Goal: Task Accomplishment & Management: Use online tool/utility

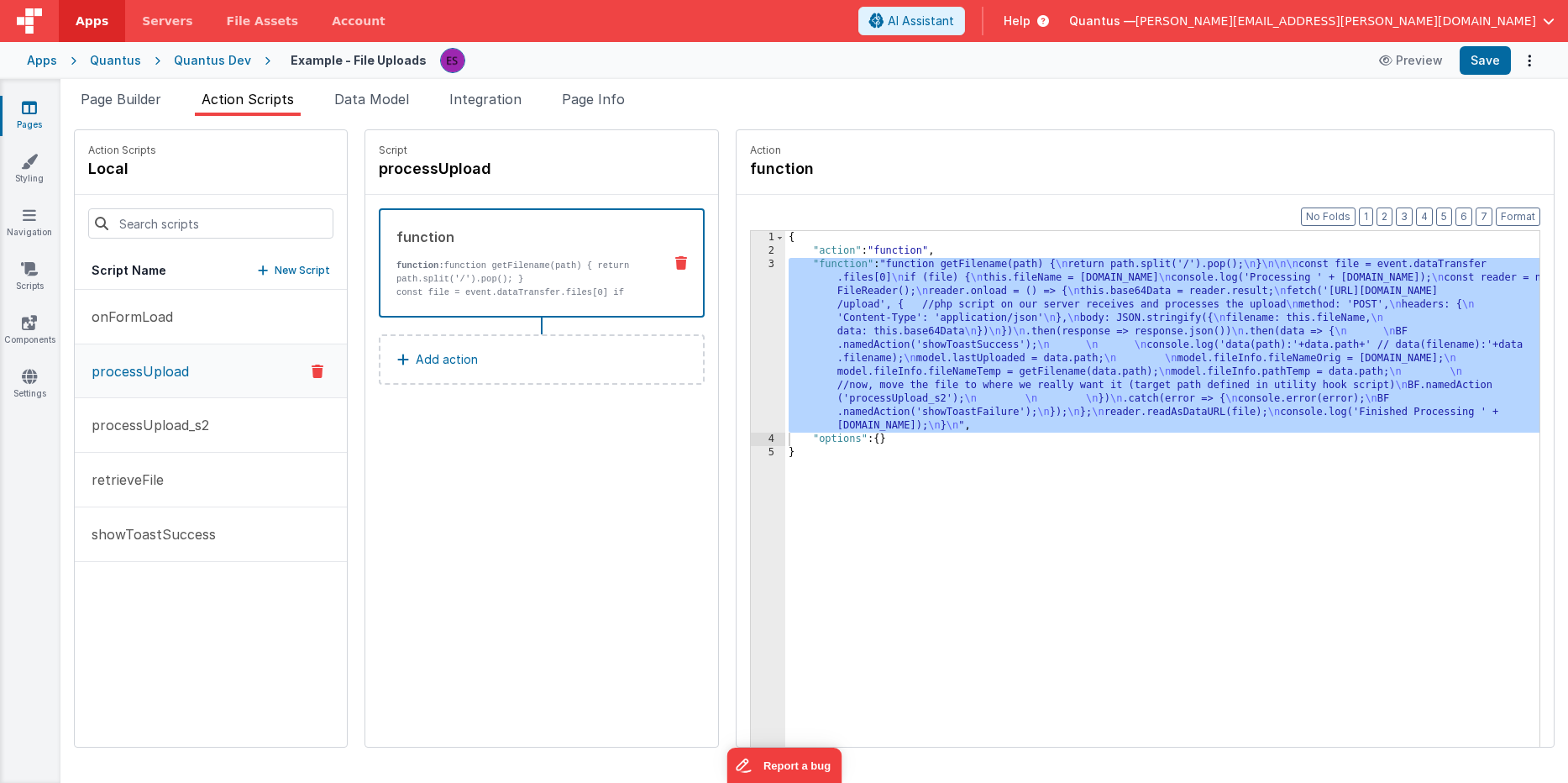
click at [44, 123] on link "Pages" at bounding box center [30, 116] width 61 height 34
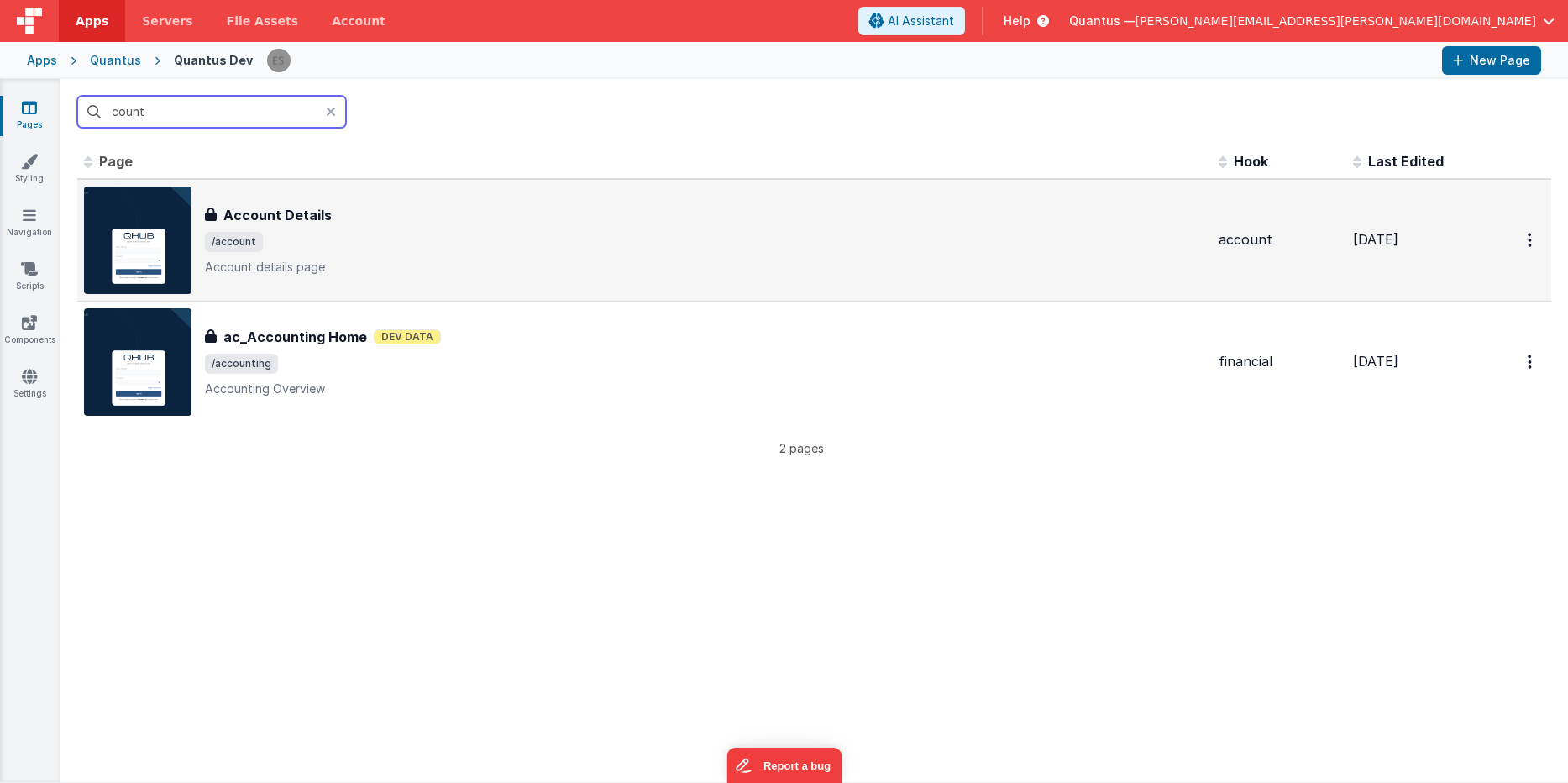
type input "count"
click at [432, 254] on div "Account Details Account Details /account Account details page" at bounding box center [706, 240] width 1001 height 70
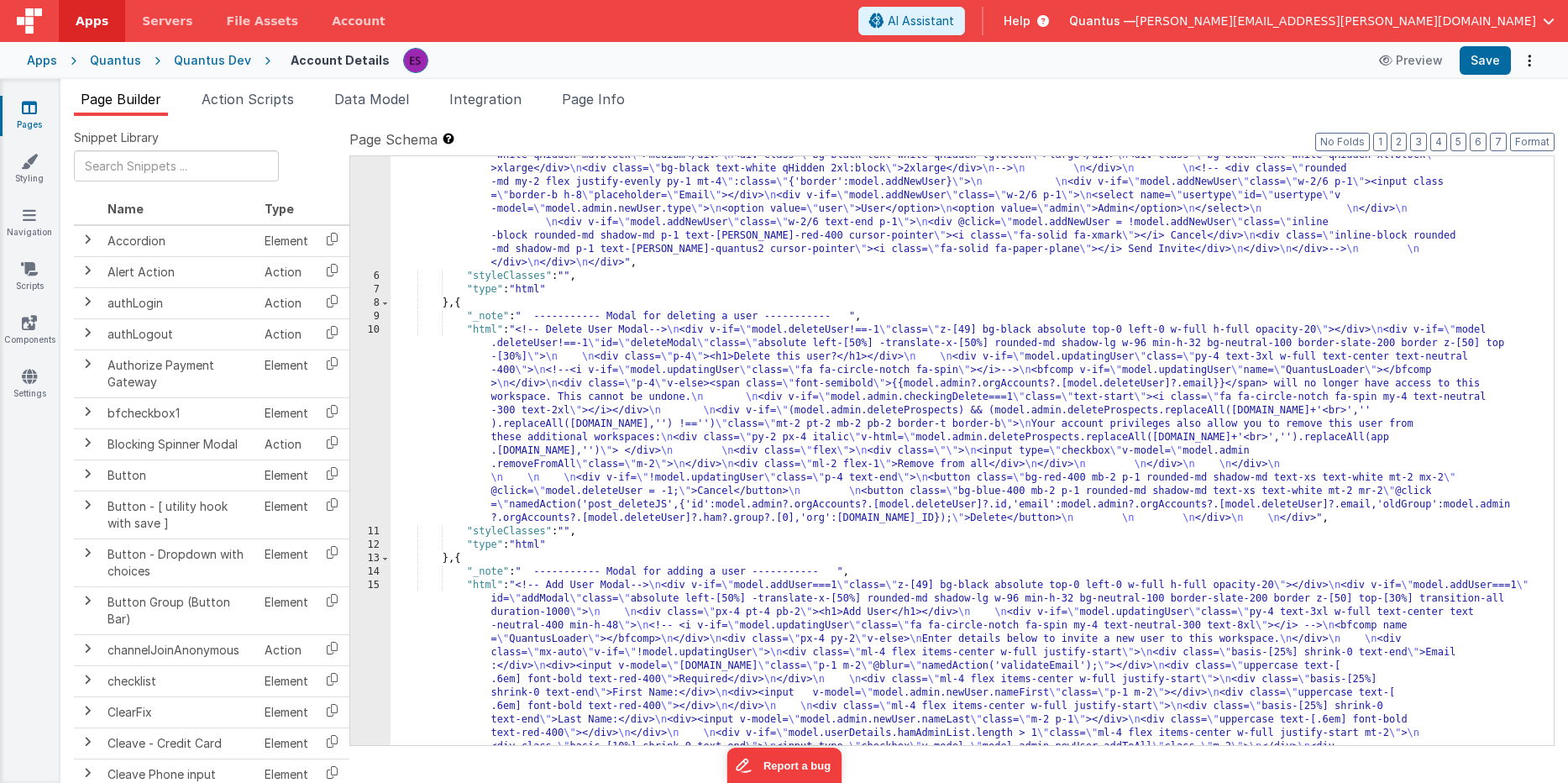
scroll to position [921, 0]
drag, startPoint x: 526, startPoint y: 391, endPoint x: 452, endPoint y: 402, distance: 74.8
click at [526, 391] on div ""html" : "<!-- User Management Modal--> \n\n <div v-if= \" model.admin \" > \n\…" at bounding box center [966, 261] width 1150 height 1946
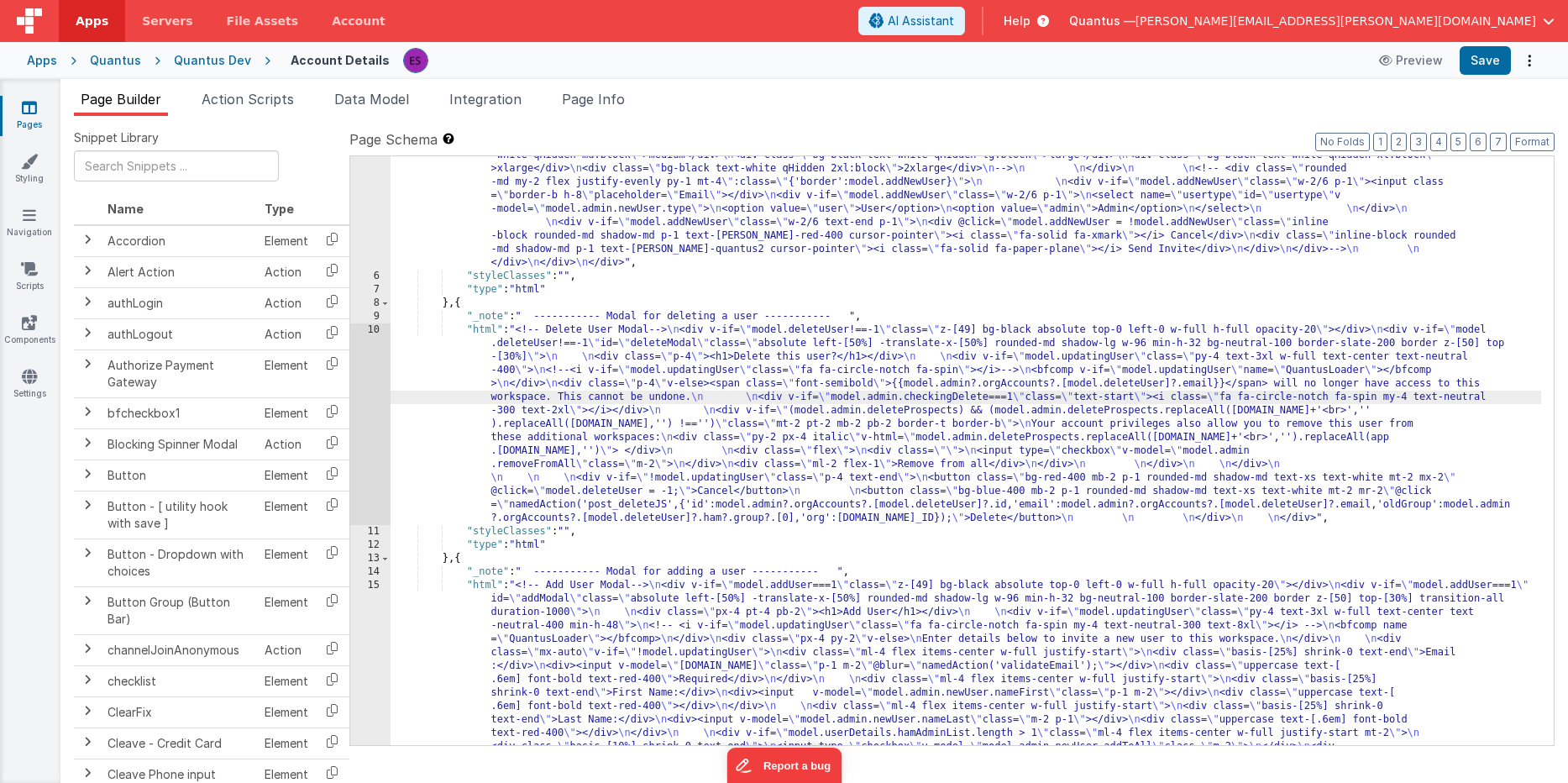
click at [362, 429] on div "10" at bounding box center [371, 425] width 40 height 202
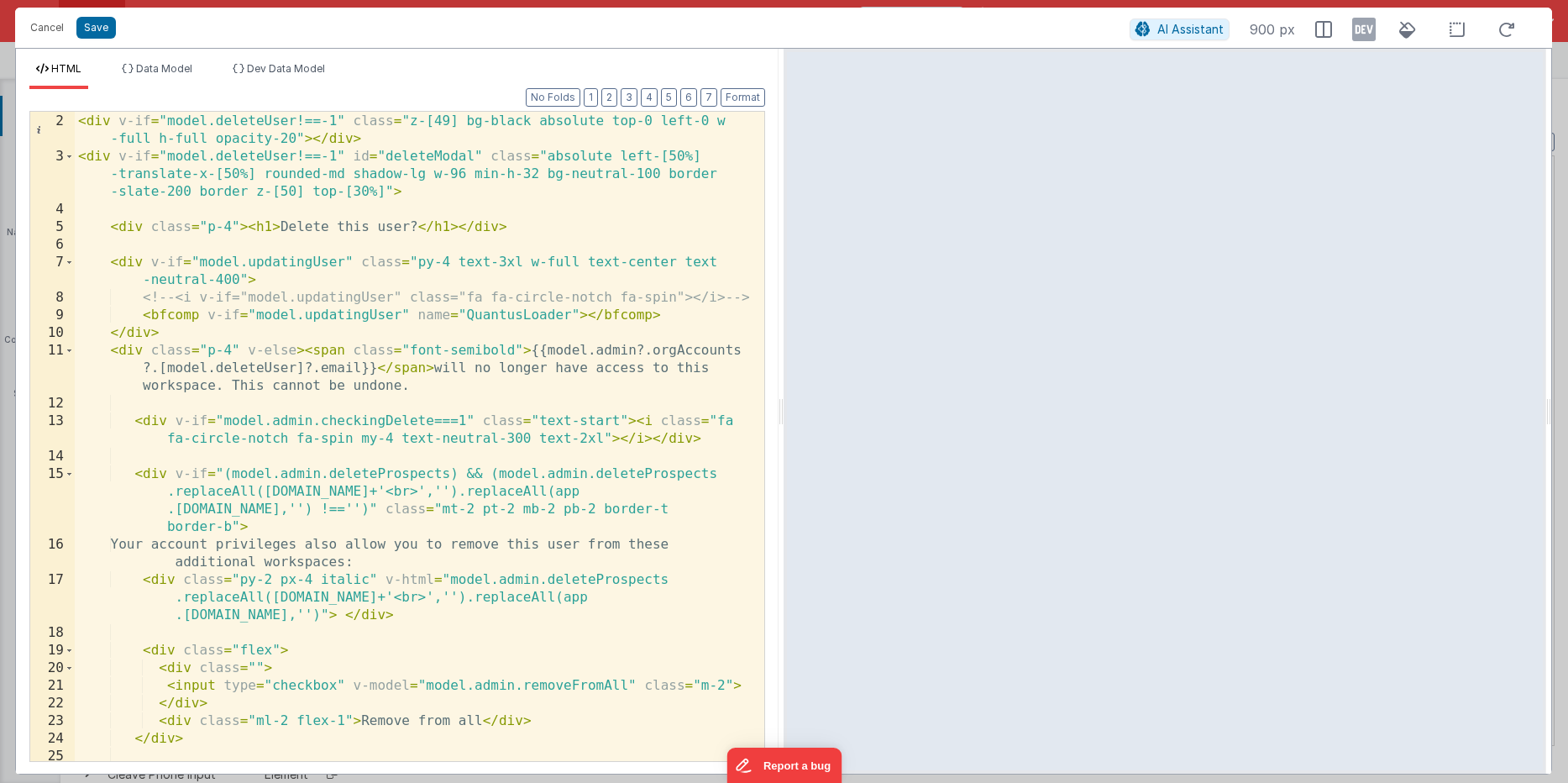
scroll to position [0, 0]
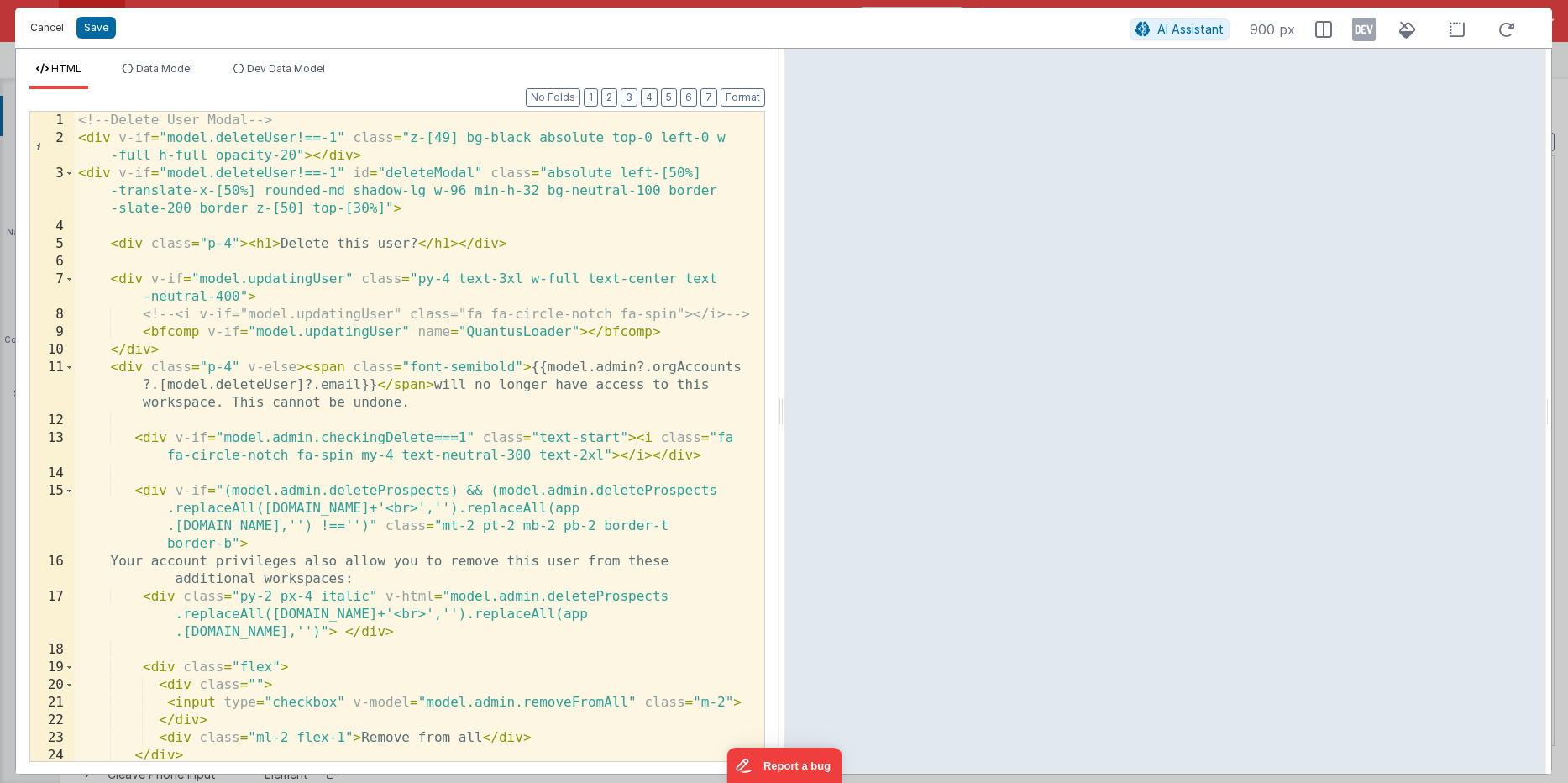
click at [40, 24] on button "Cancel" at bounding box center [47, 27] width 50 height 23
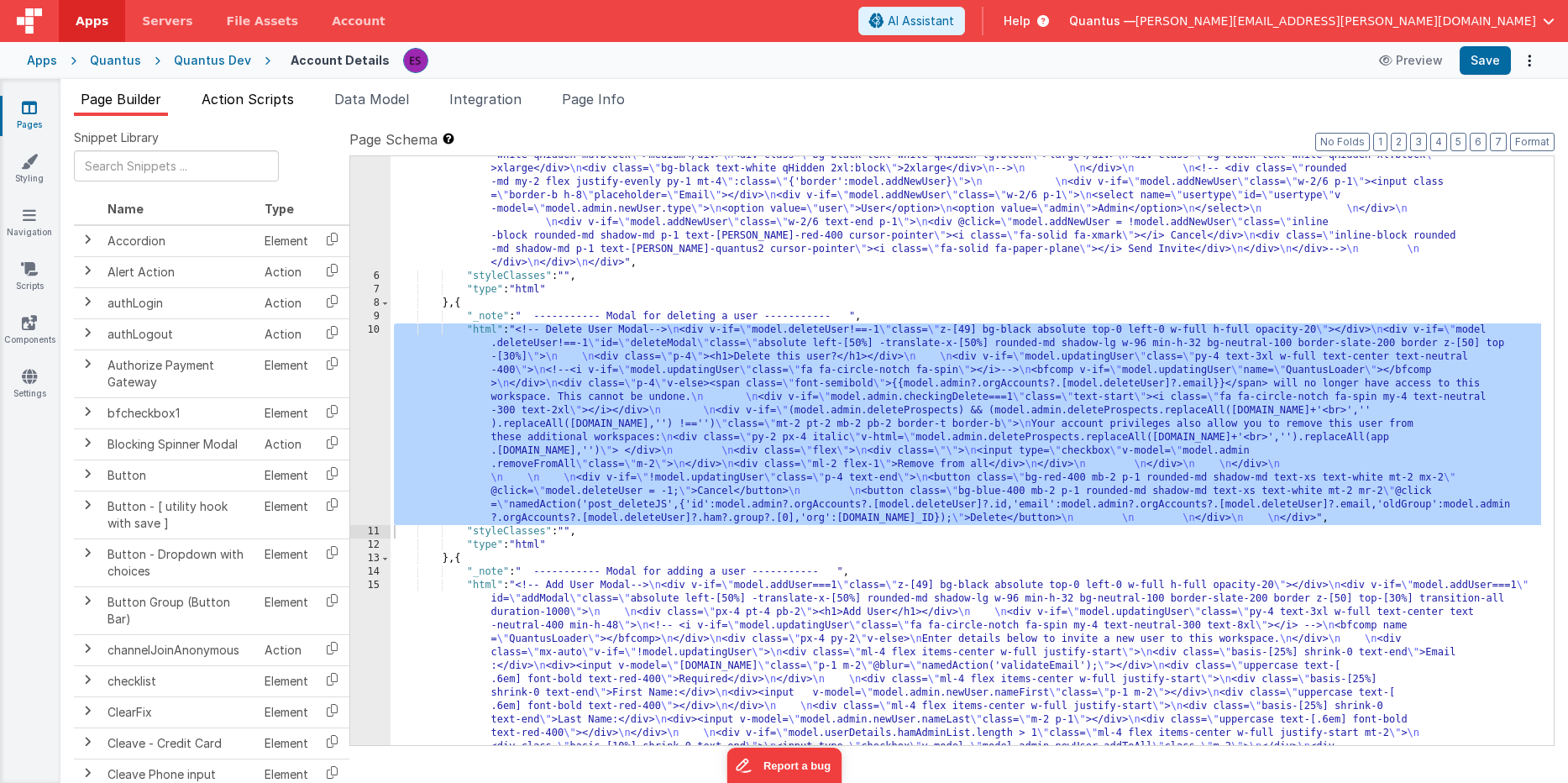
click at [250, 94] on span "Action Scripts" at bounding box center [248, 98] width 92 height 17
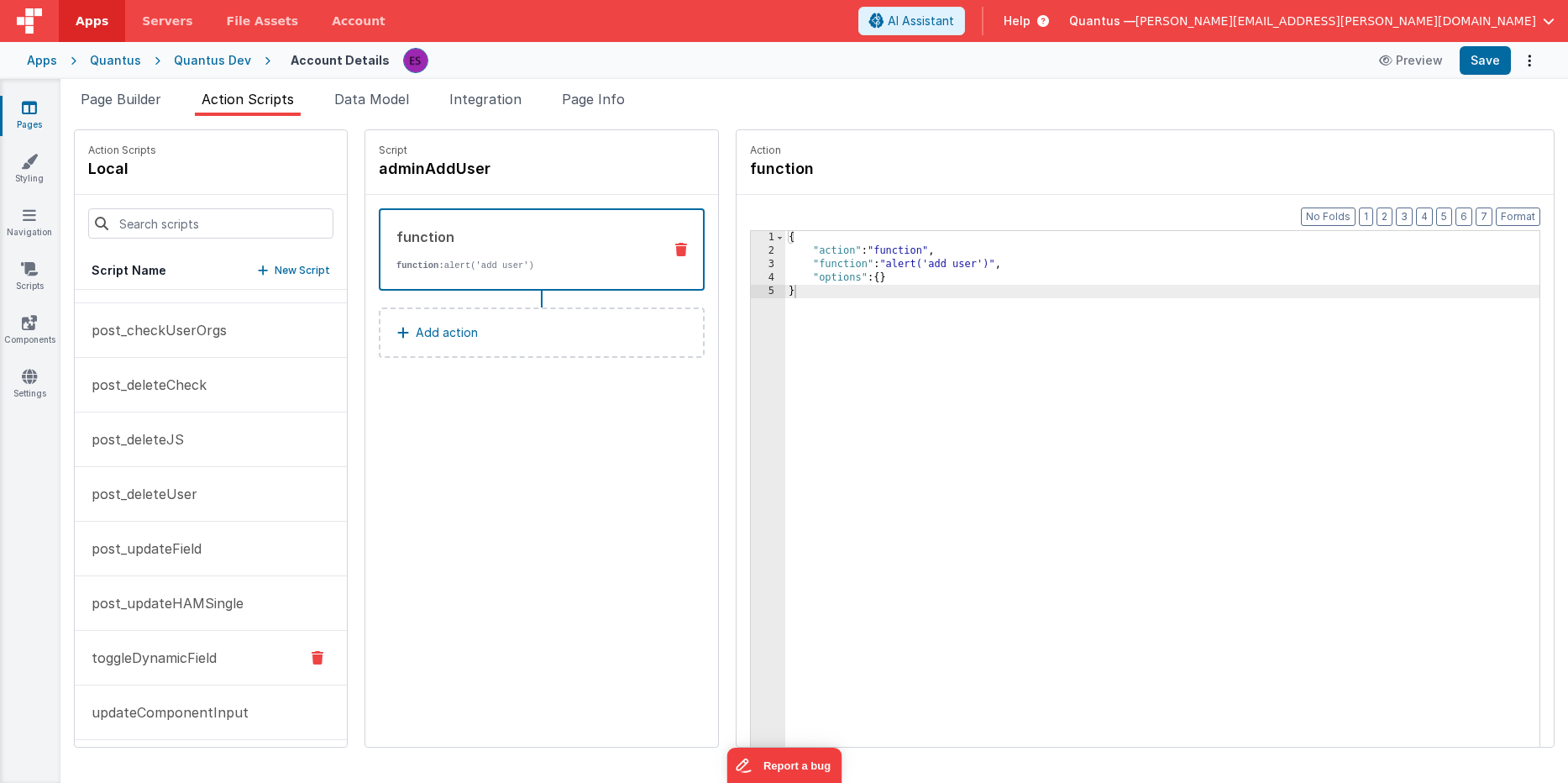
scroll to position [539, 0]
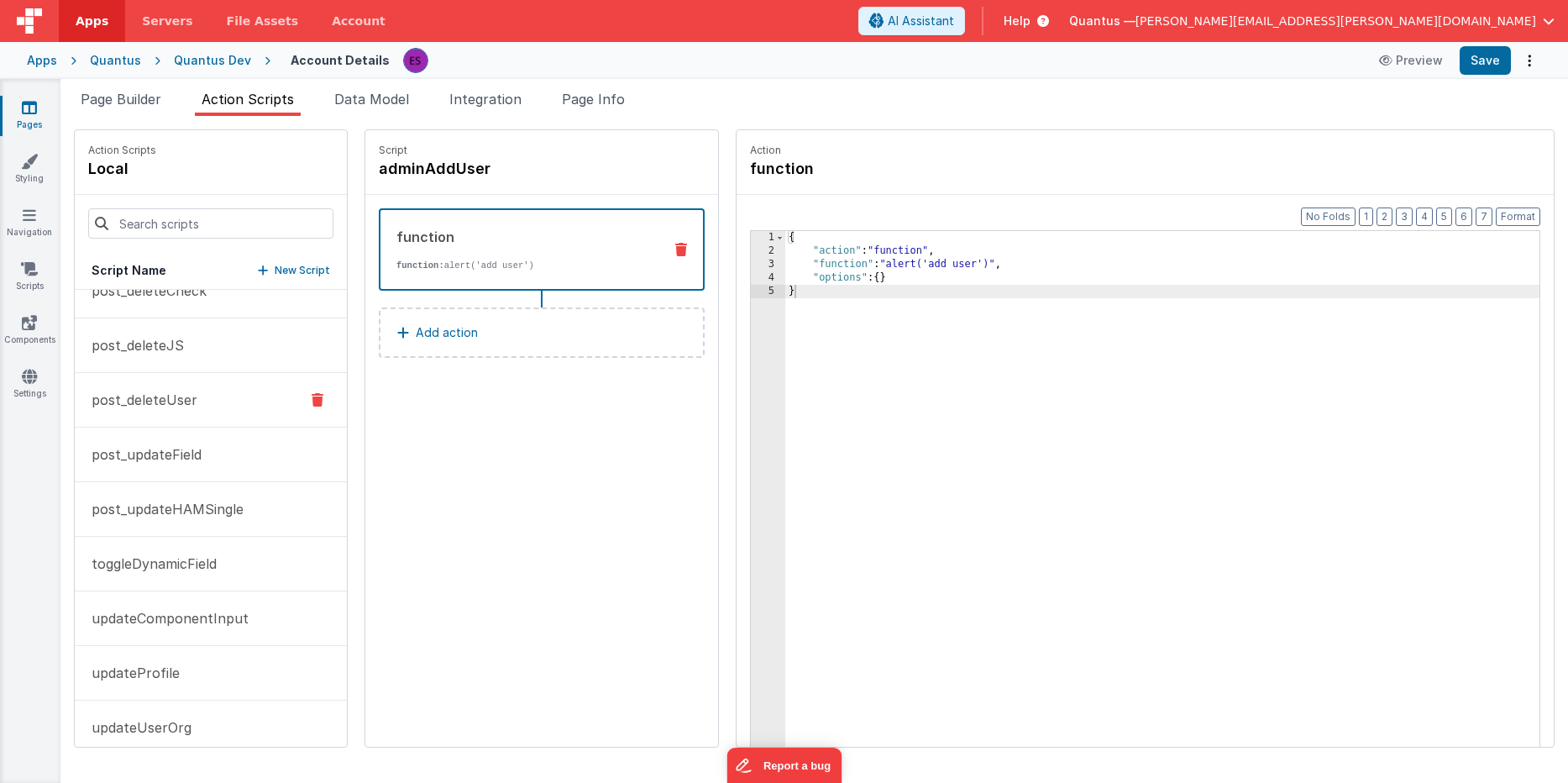
click at [180, 402] on p "post_deleteUser" at bounding box center [139, 399] width 116 height 20
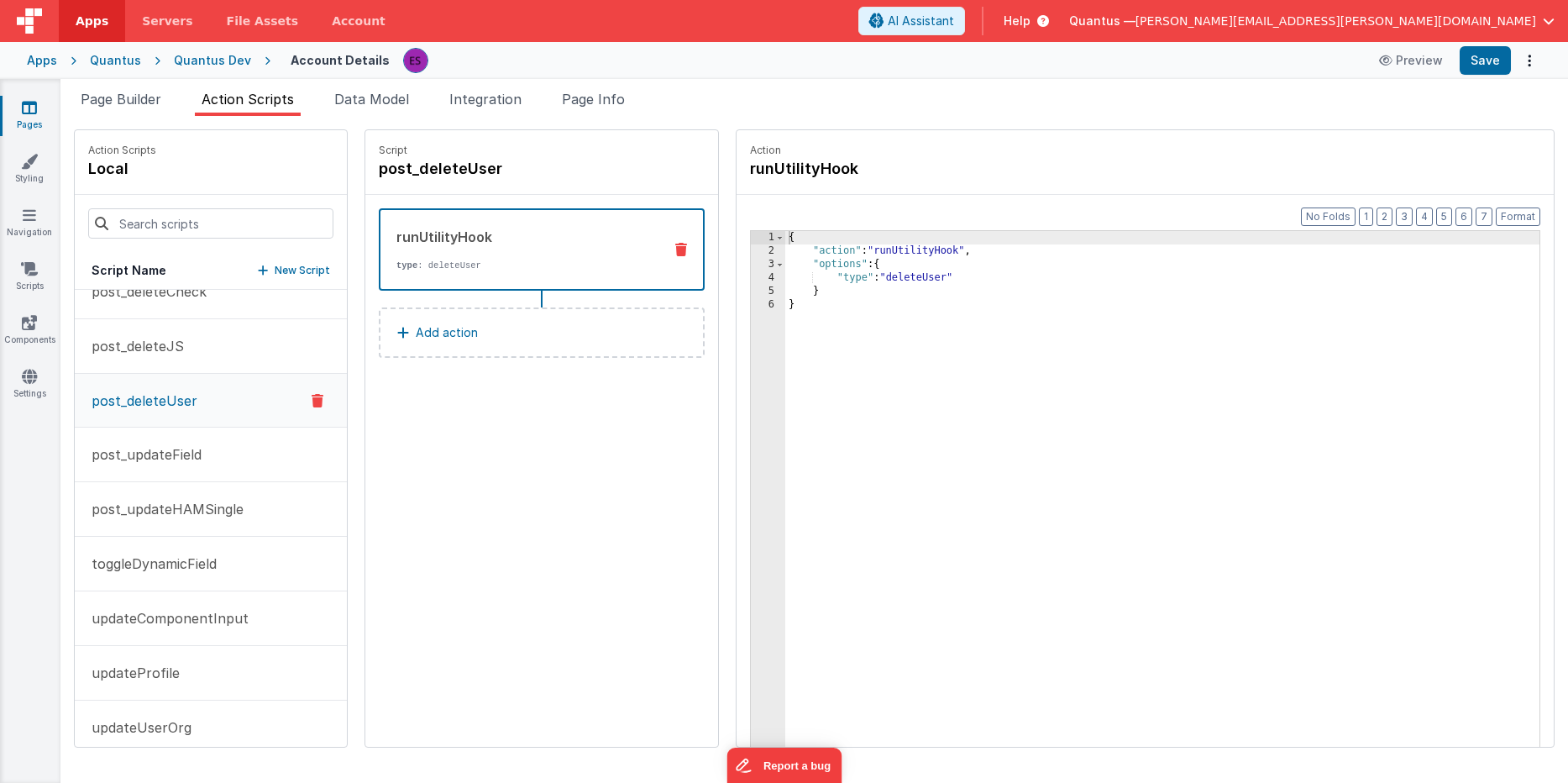
scroll to position [463, 0]
click at [112, 101] on span "Page Builder" at bounding box center [121, 98] width 81 height 17
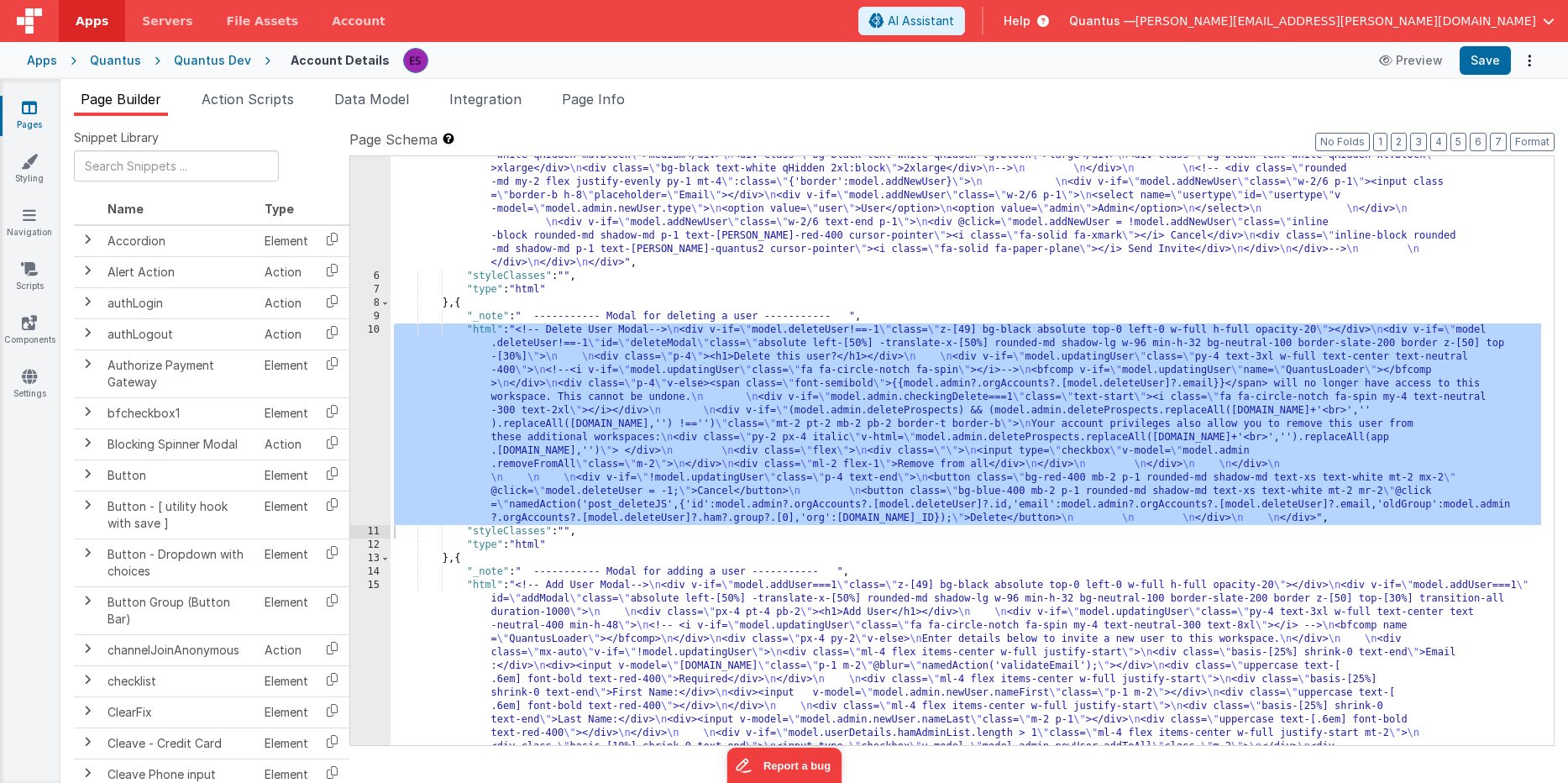
click at [546, 462] on div ""html" : "<!-- User Management Modal--> \n\n <div v-if= \" model.admin \" > \n\…" at bounding box center [966, 261] width 1150 height 1946
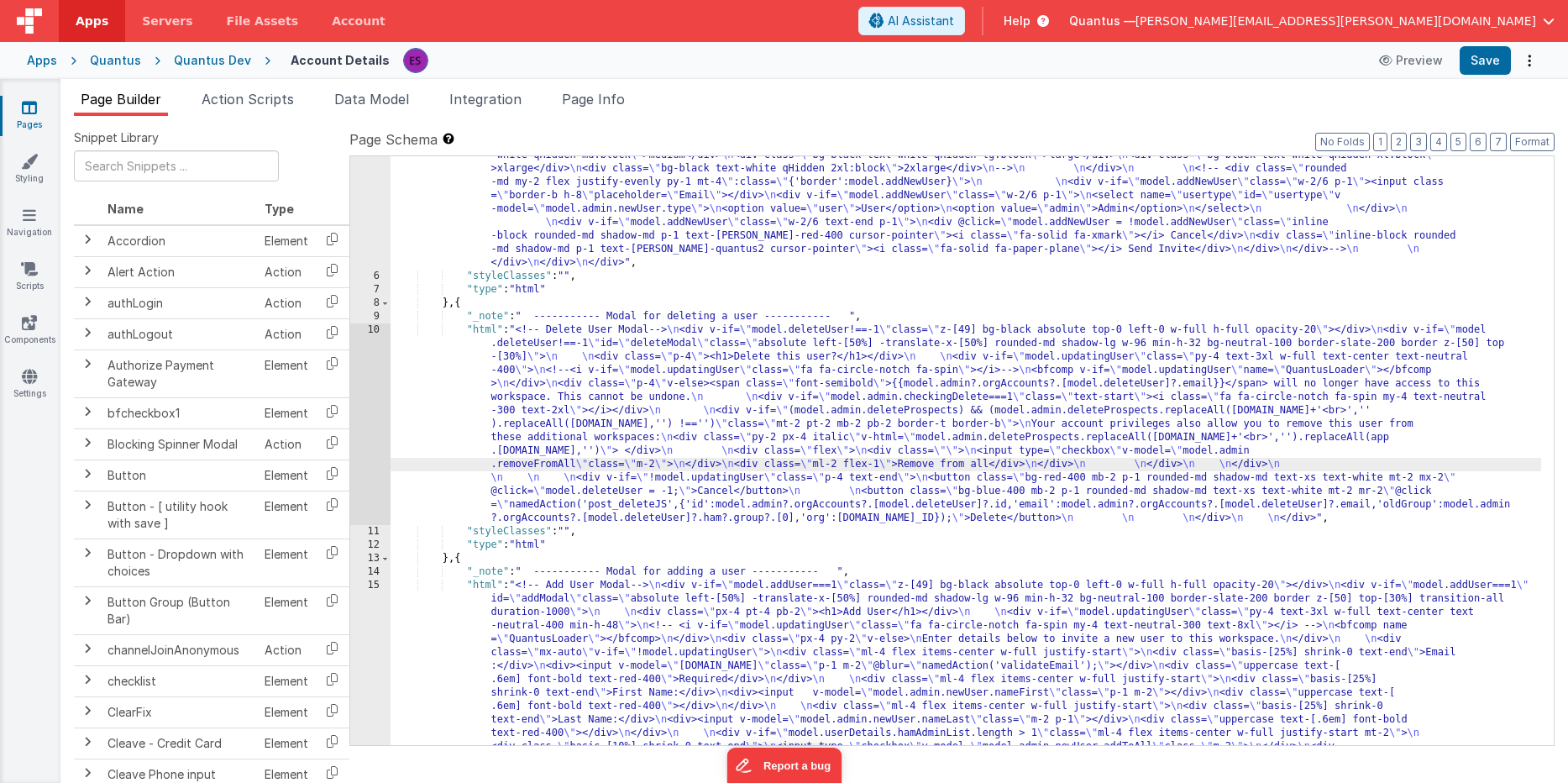
click at [370, 405] on div "10" at bounding box center [371, 425] width 40 height 202
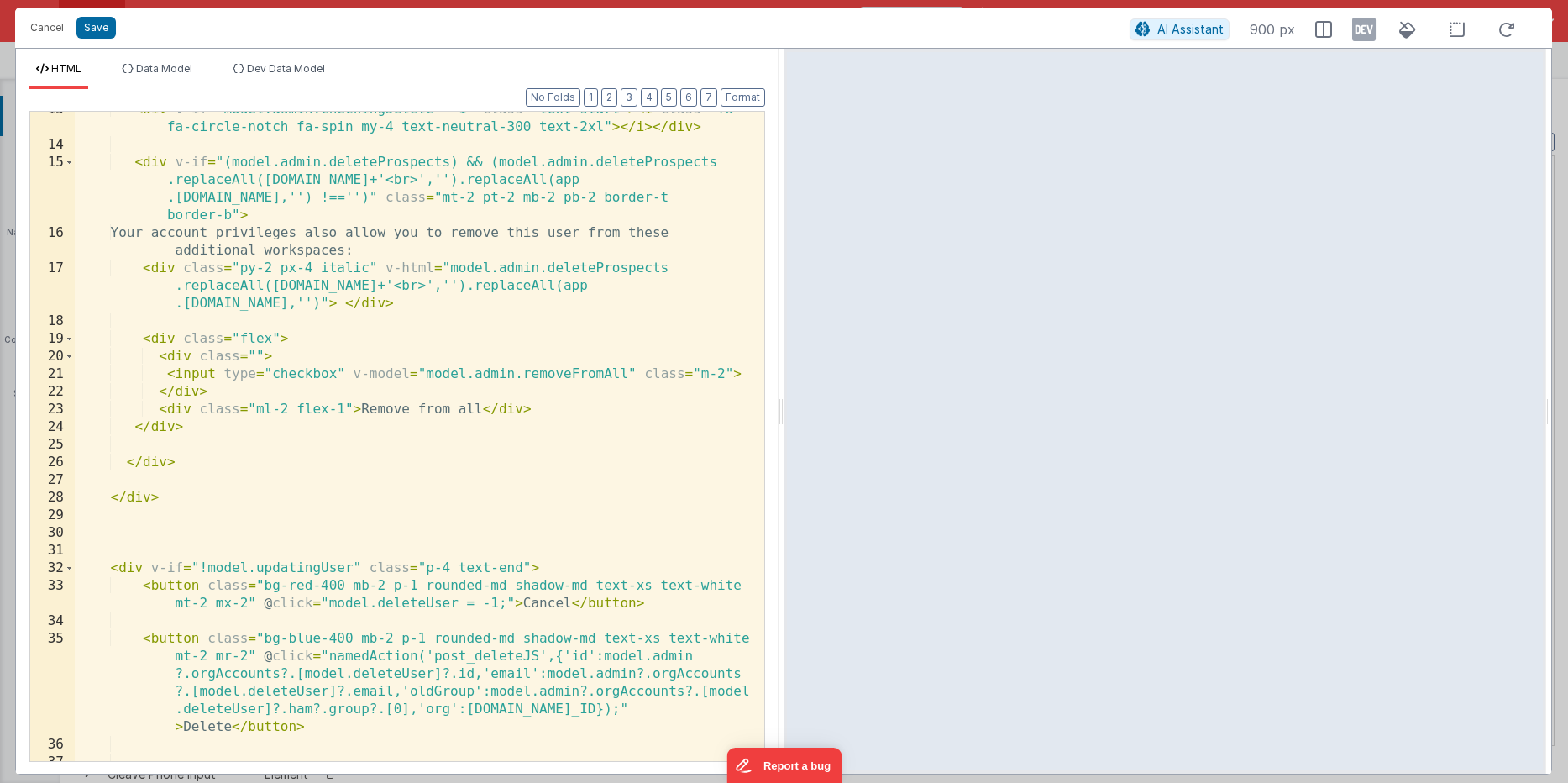
scroll to position [392, 0]
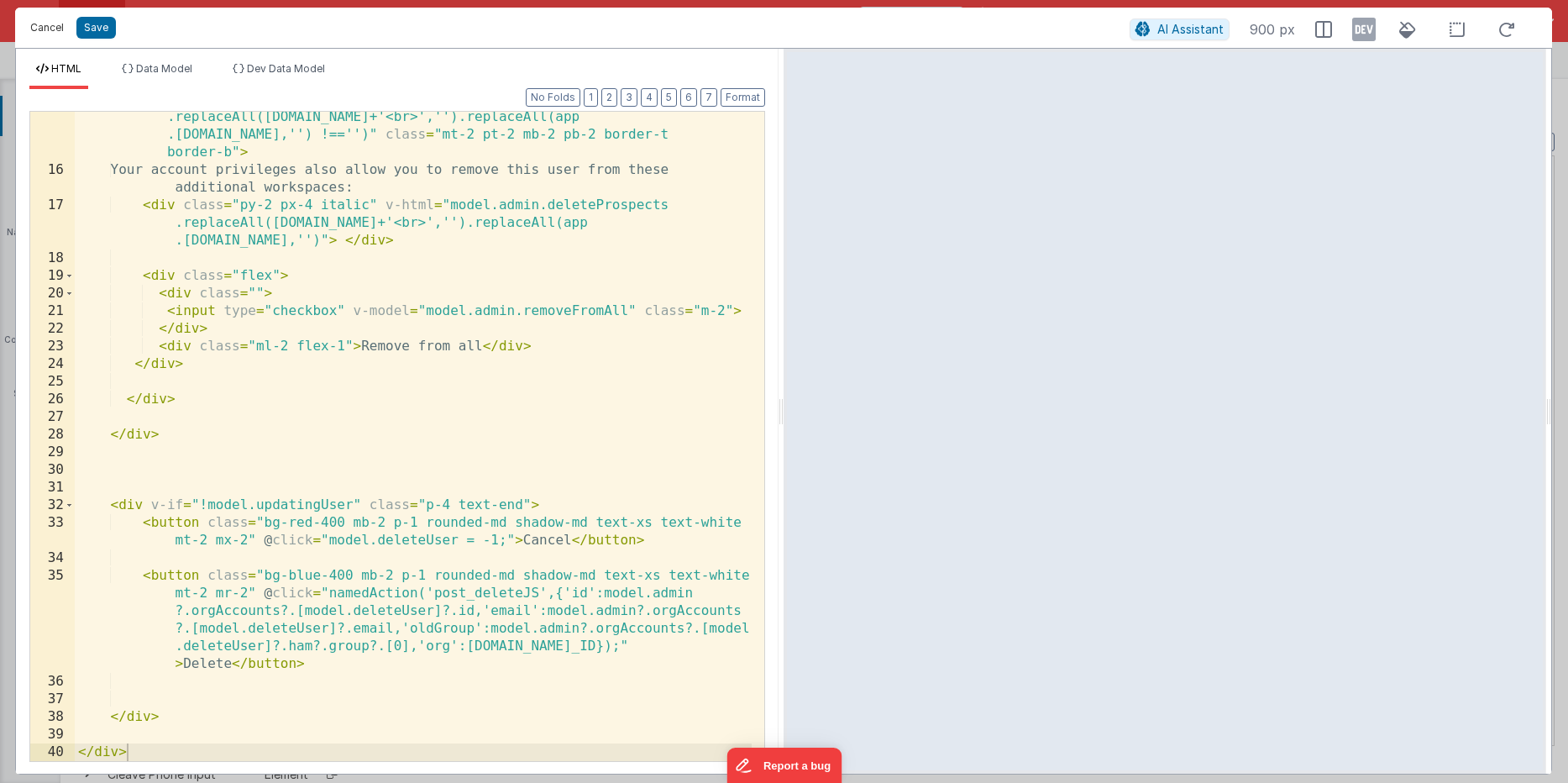
click at [60, 32] on button "Cancel" at bounding box center [47, 27] width 50 height 23
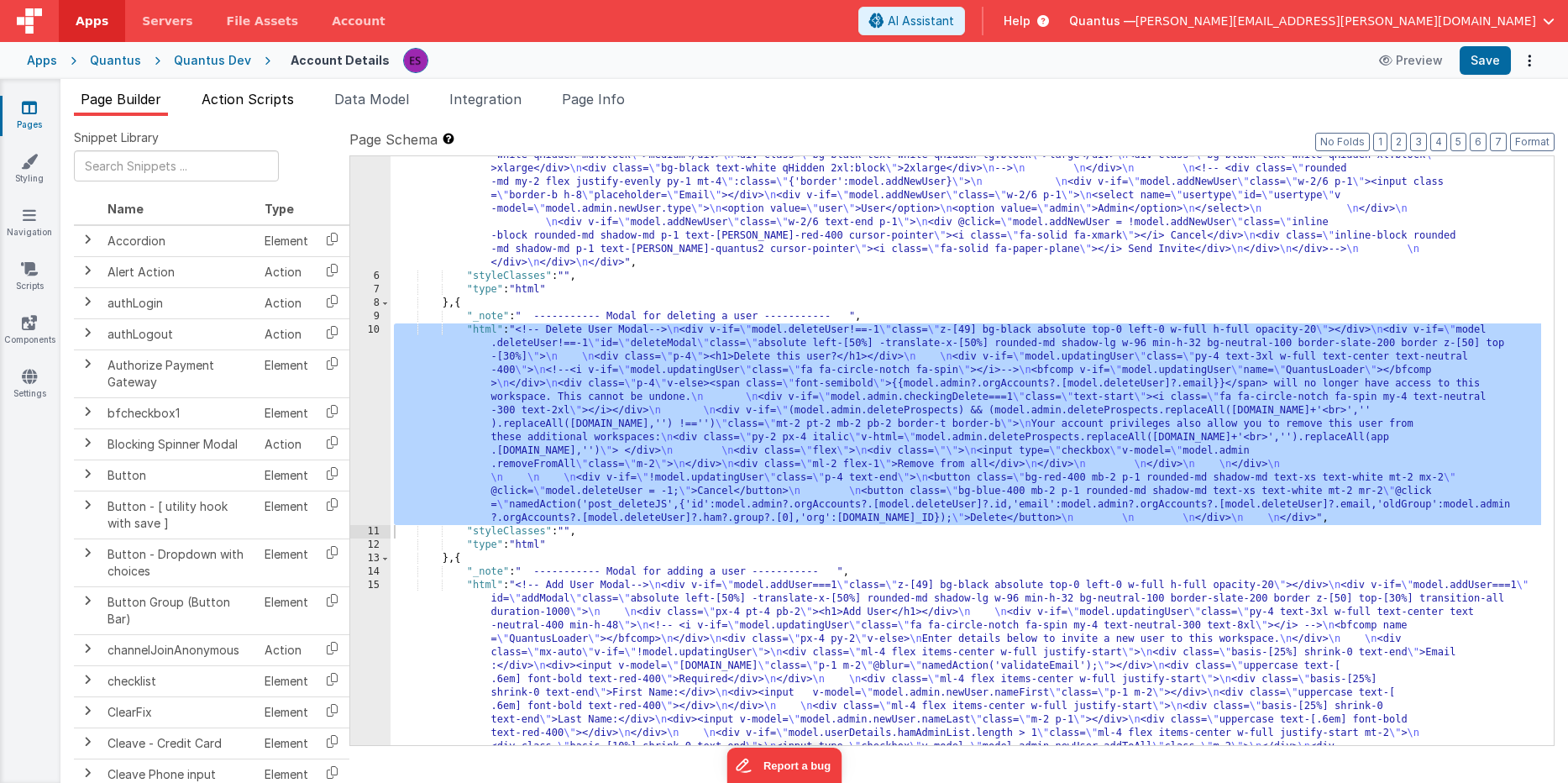
click at [233, 99] on span "Action Scripts" at bounding box center [248, 98] width 92 height 17
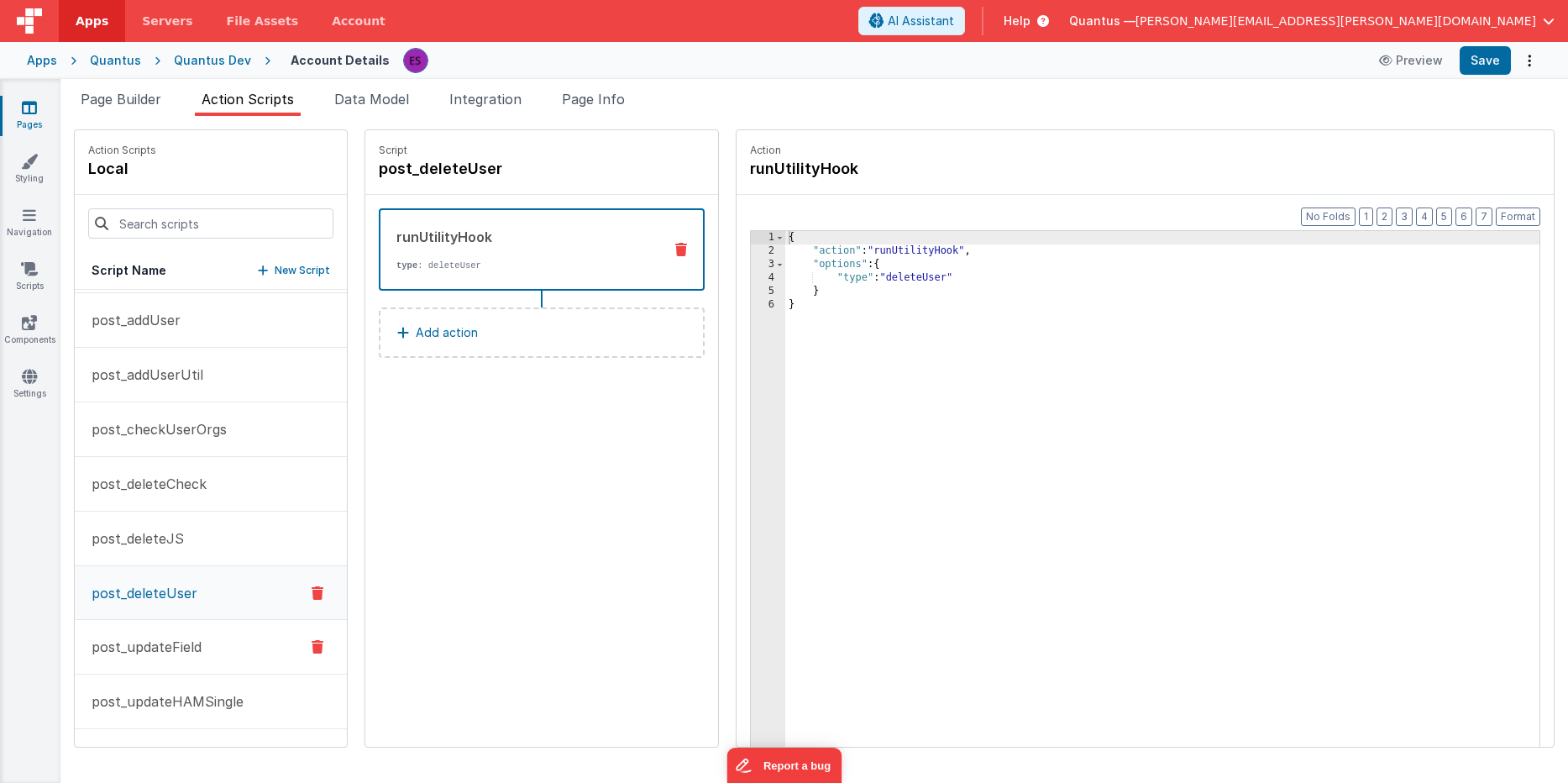
scroll to position [251, 0]
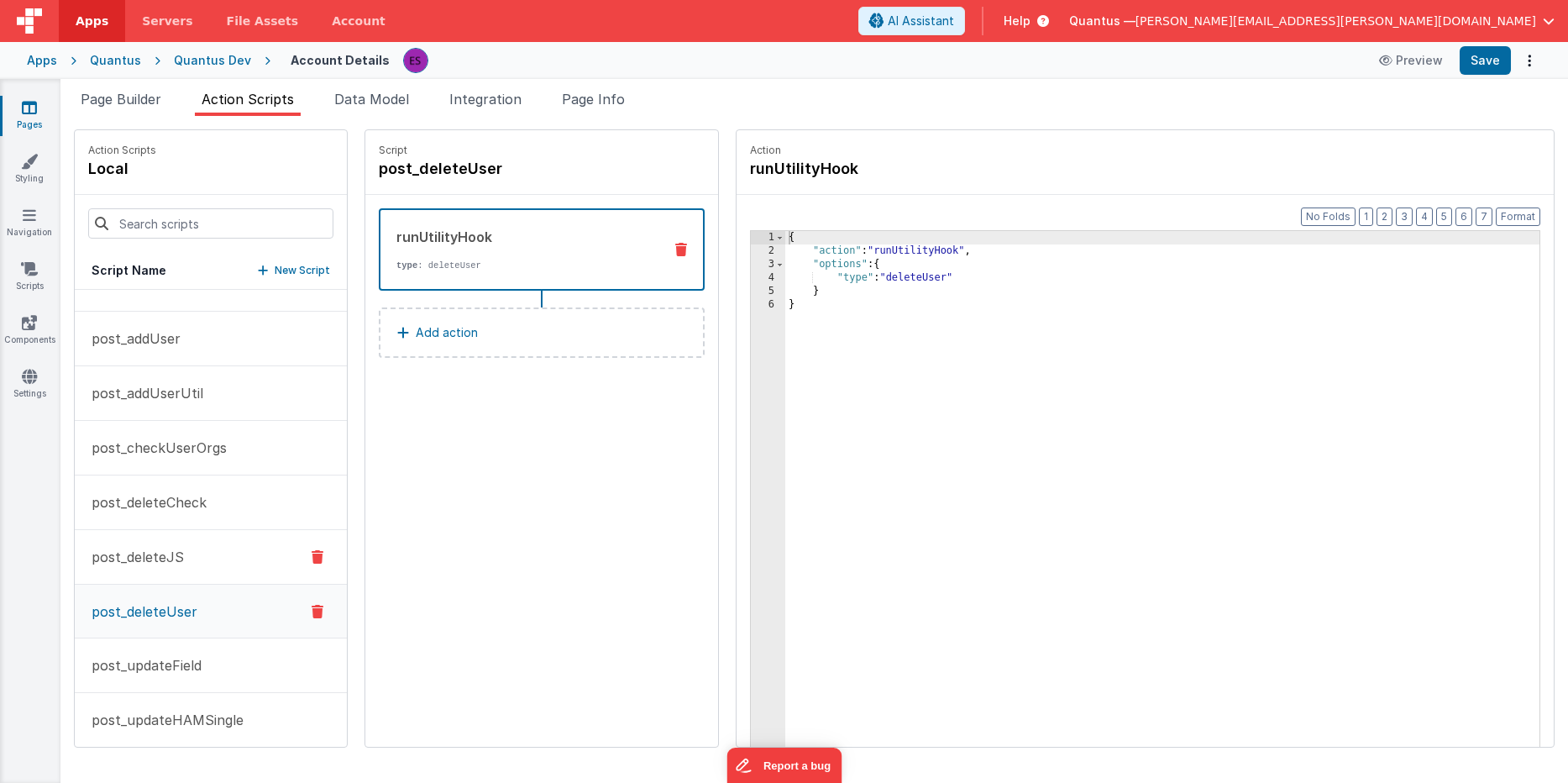
click at [149, 539] on button "post_deleteJS" at bounding box center [211, 557] width 272 height 55
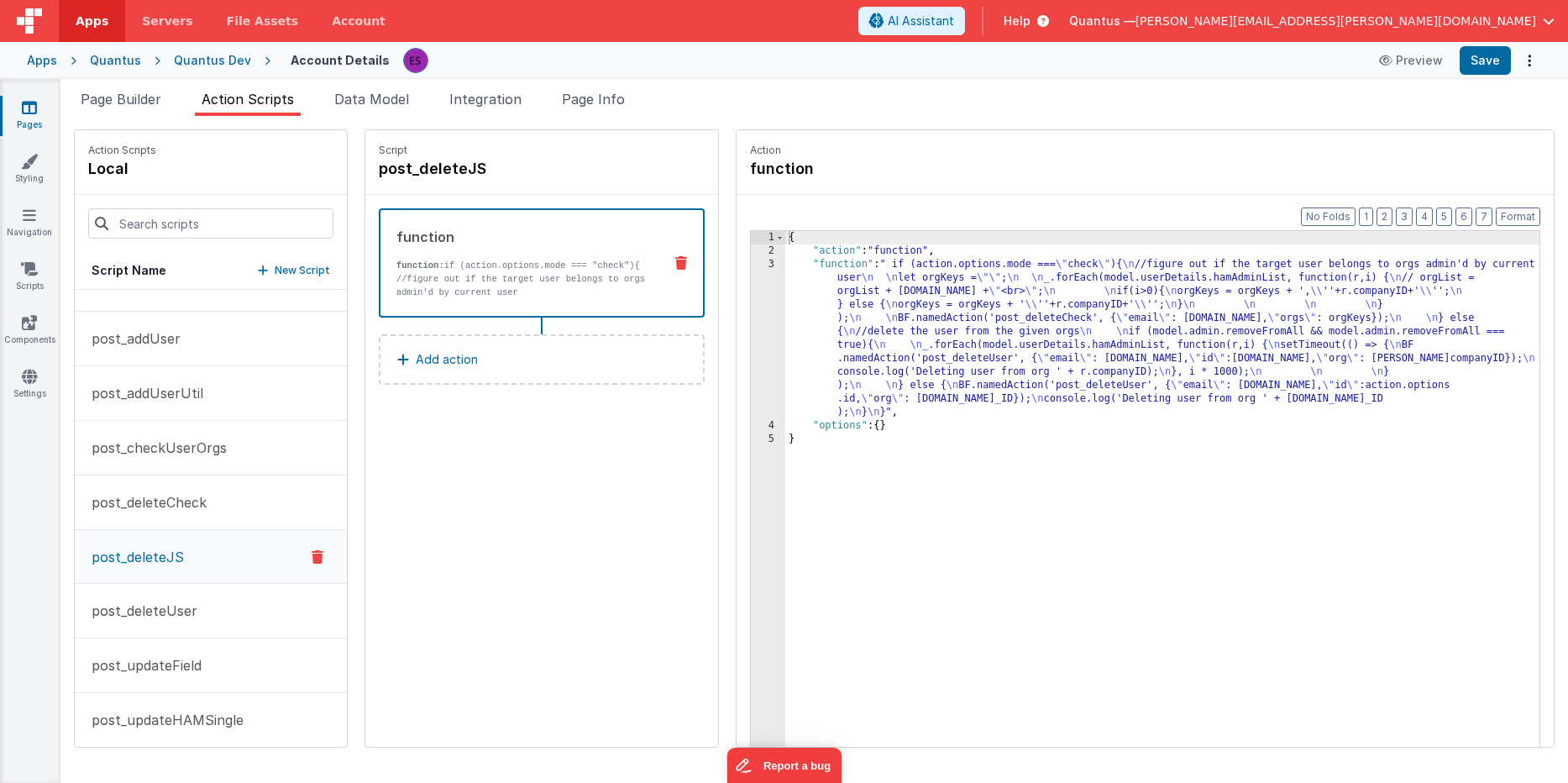
click at [786, 338] on div "{ "action" : "function" , "function" : " if (action.options.mode === \" check \…" at bounding box center [1184, 527] width 798 height 594
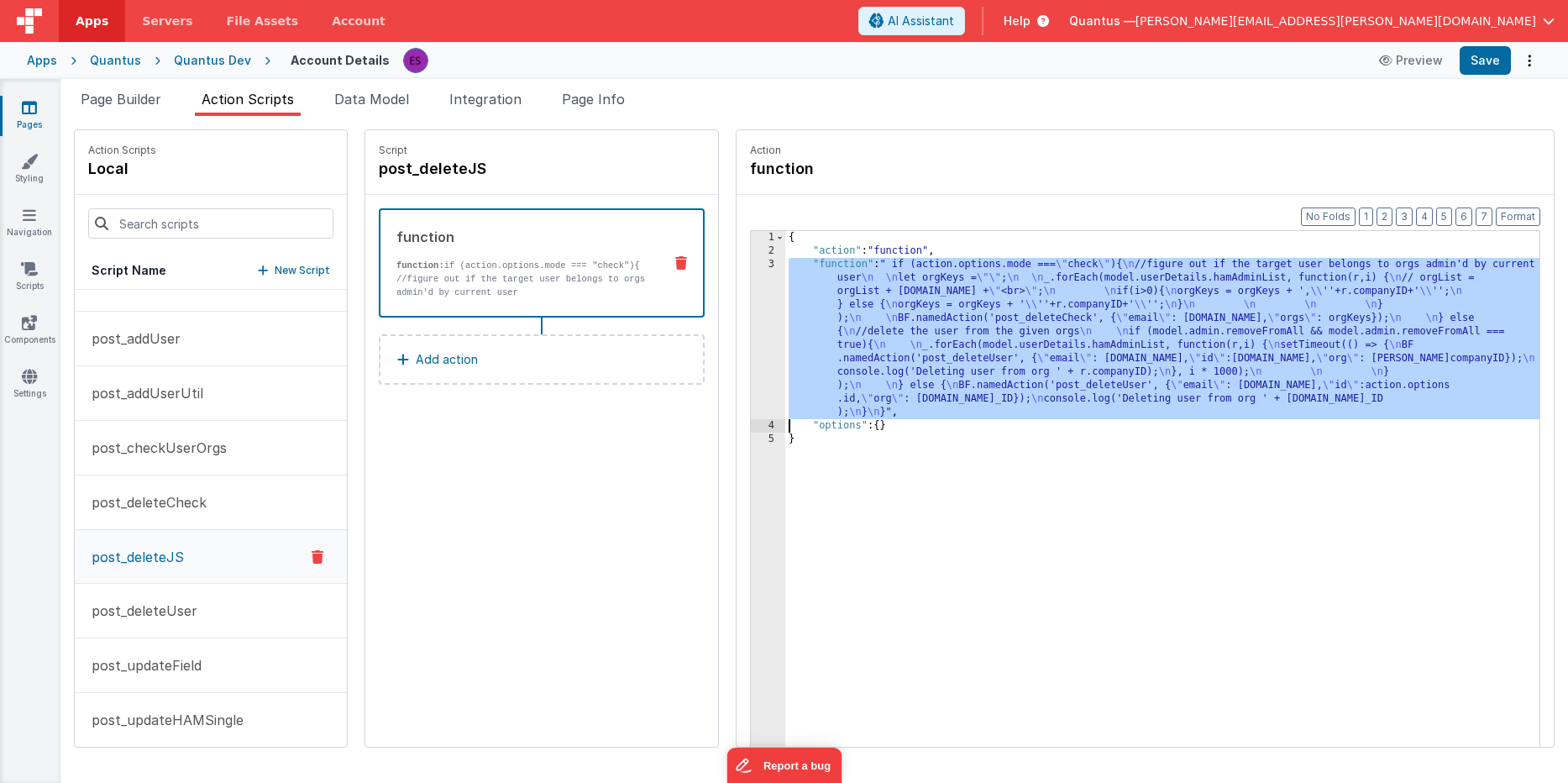
click at [751, 345] on div "3" at bounding box center [768, 338] width 35 height 161
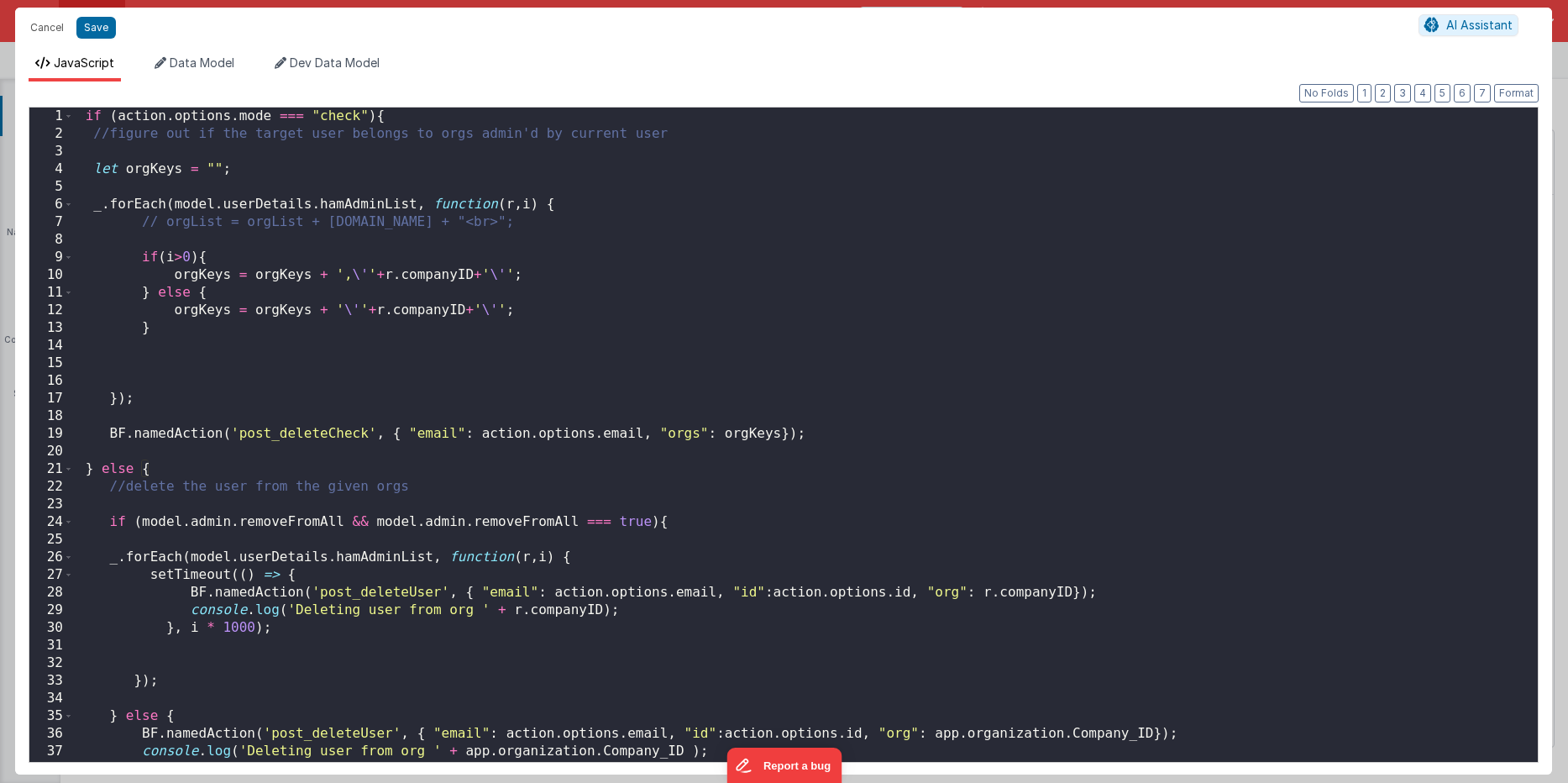
scroll to position [34, 0]
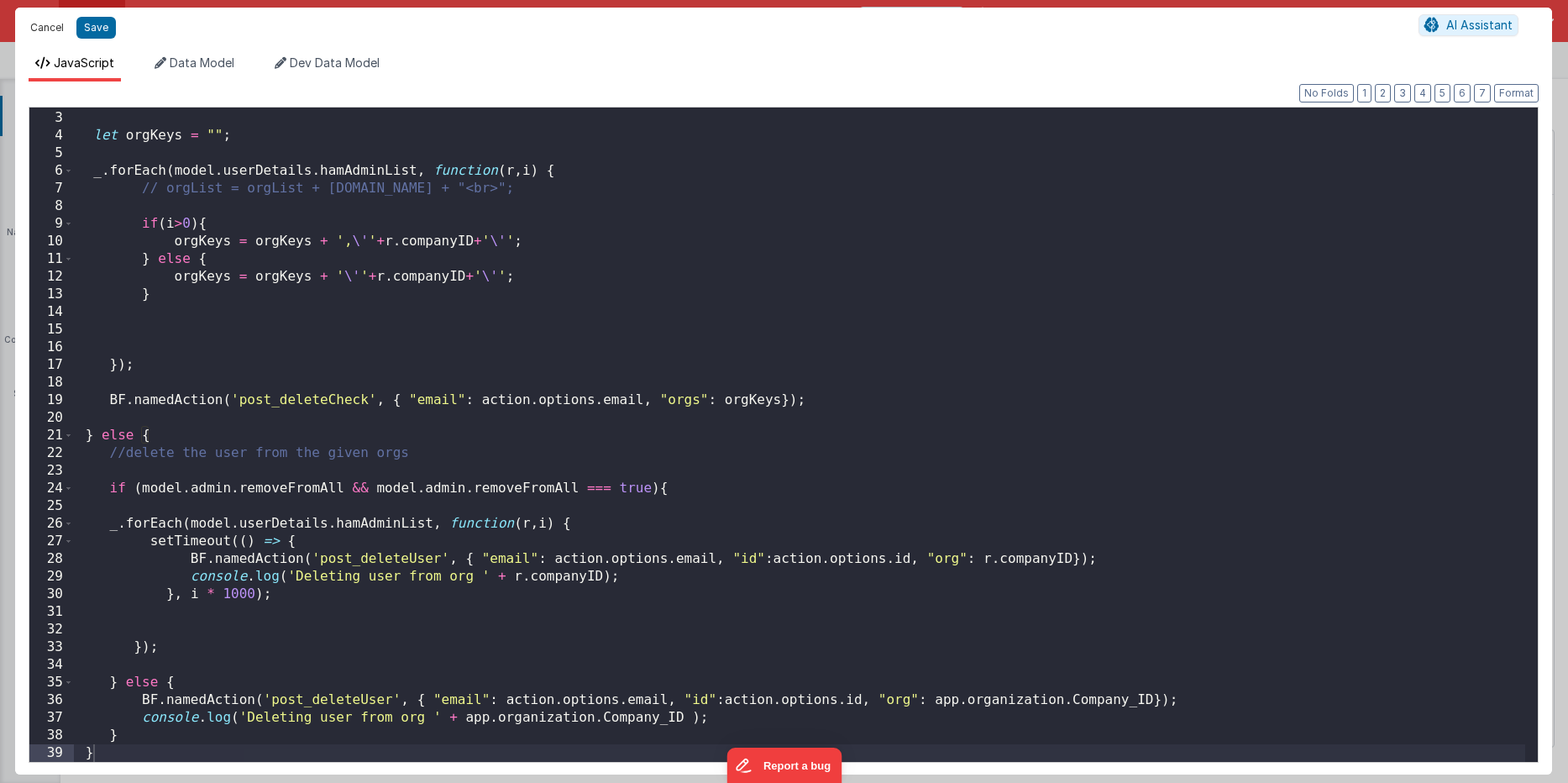
click at [50, 35] on button "Cancel" at bounding box center [47, 27] width 50 height 23
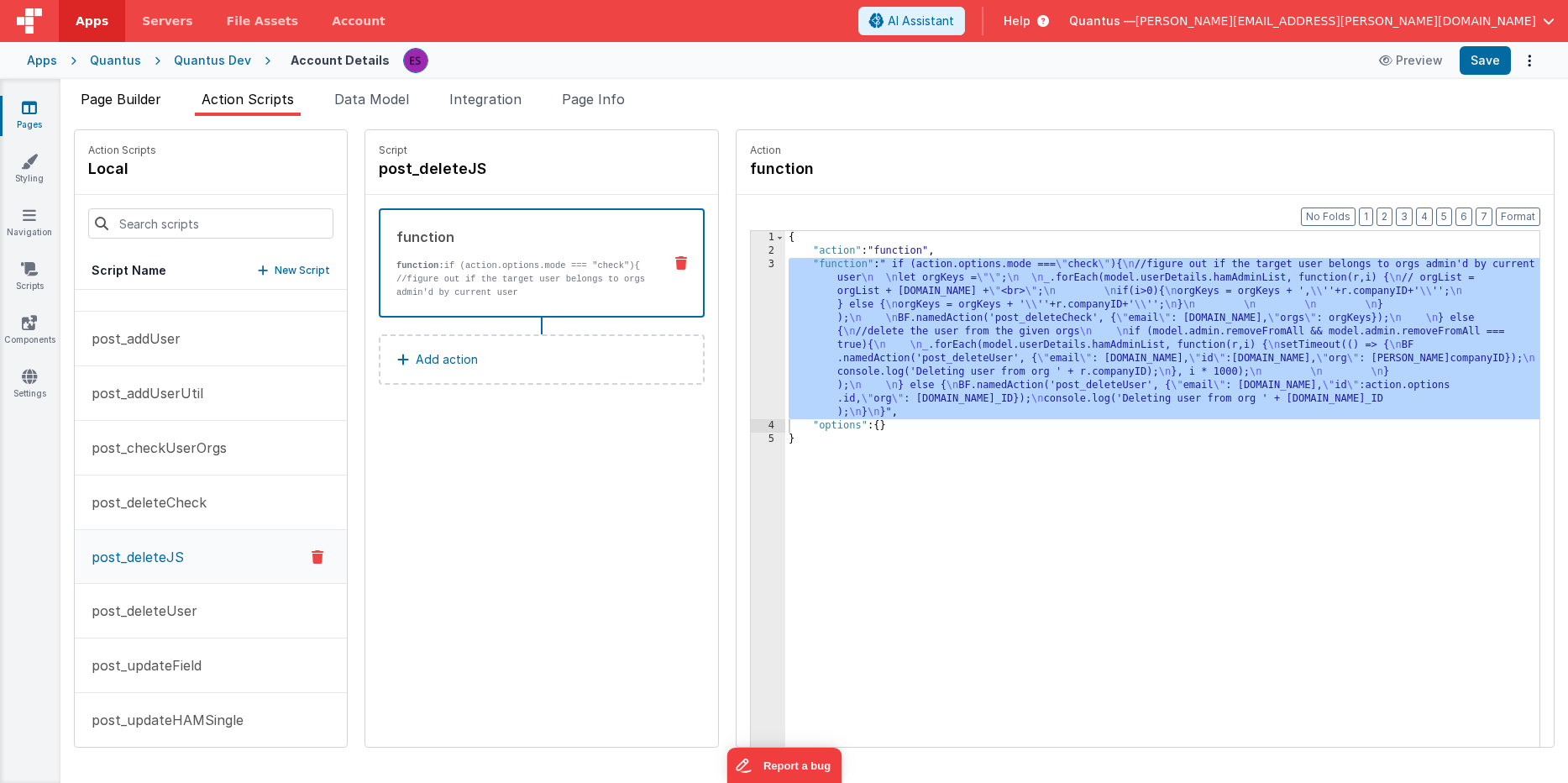
click at [136, 105] on span "Page Builder" at bounding box center [121, 98] width 81 height 17
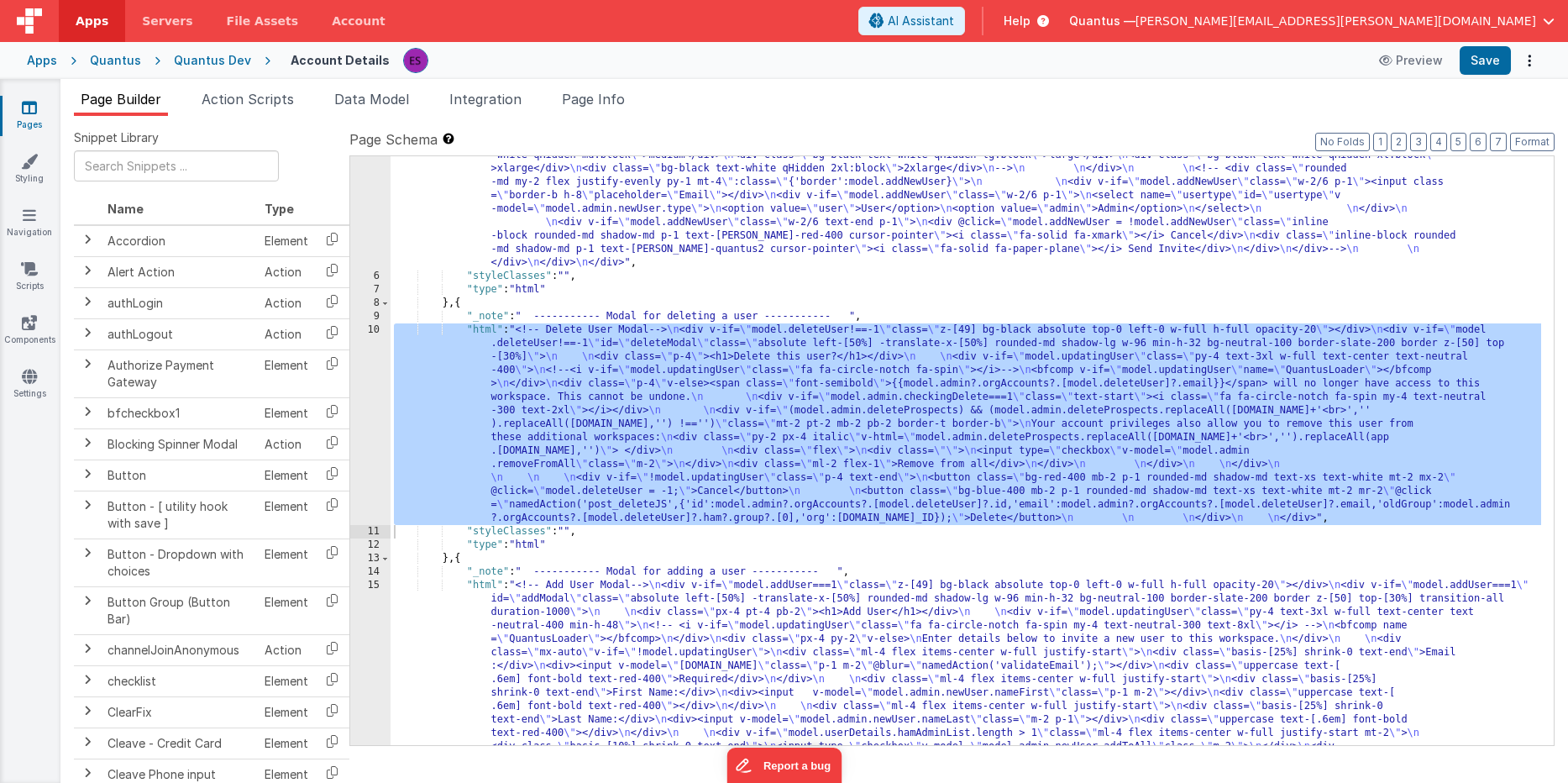
click at [433, 394] on div ""html" : "<!-- User Management Modal--> \n\n <div v-if= \" model.admin \" > \n\…" at bounding box center [966, 261] width 1150 height 1946
click at [353, 409] on div "10" at bounding box center [371, 425] width 40 height 202
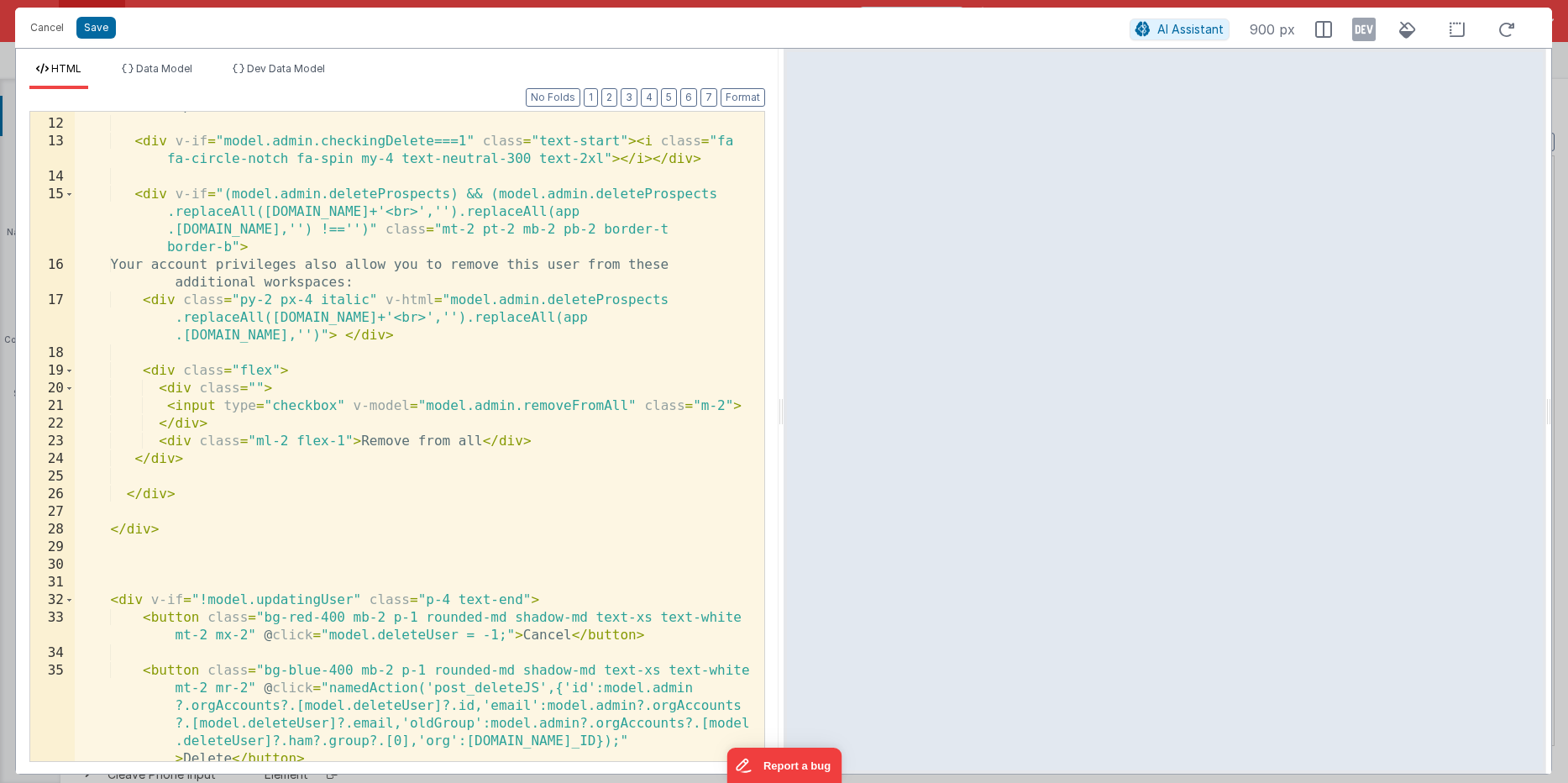
scroll to position [291, 0]
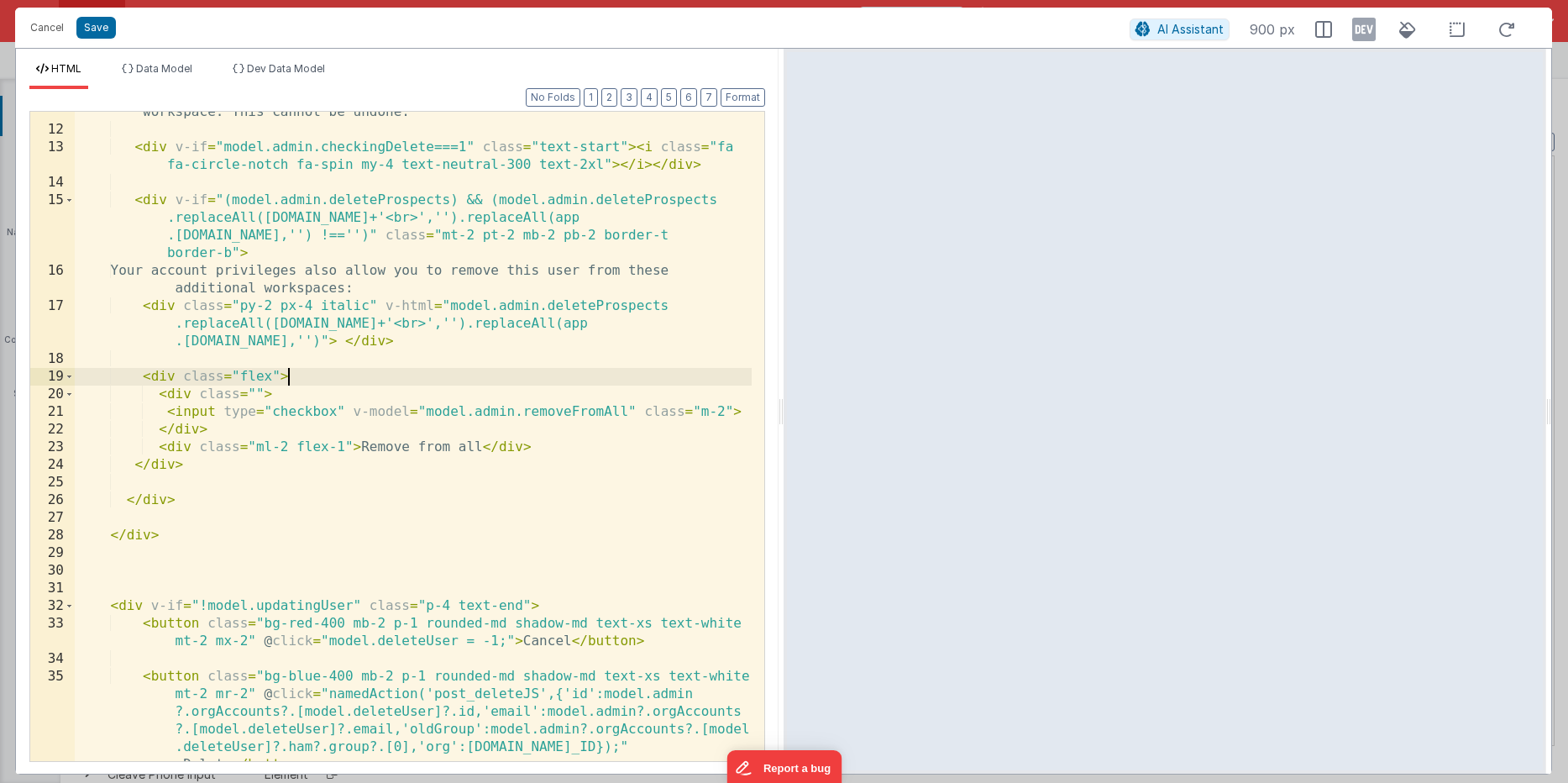
click at [361, 370] on div "< div class = "p-4" v-else > < span class = "font-semibold" > {{model.admin?.or…" at bounding box center [413, 472] width 677 height 808
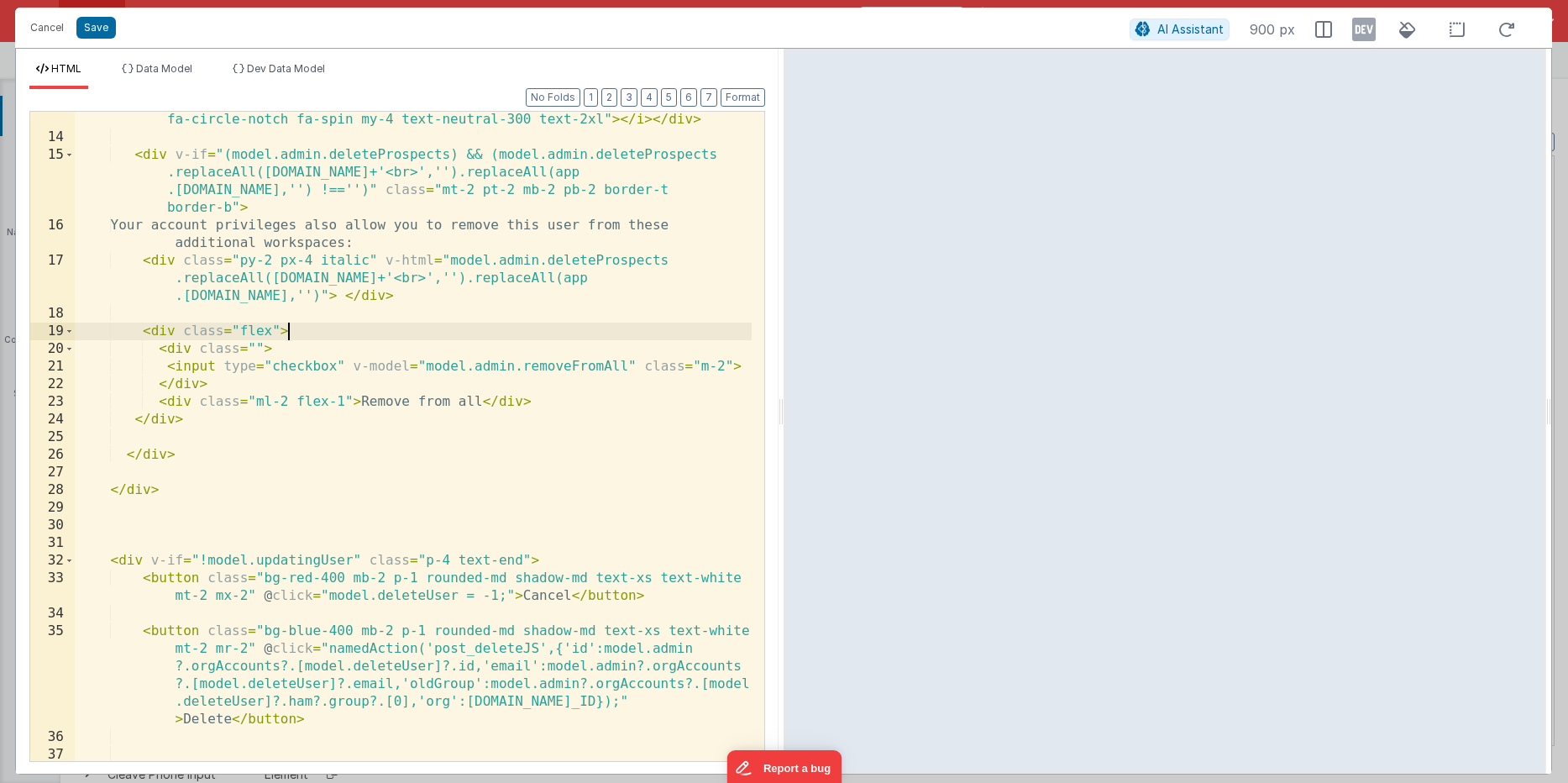
scroll to position [387, 0]
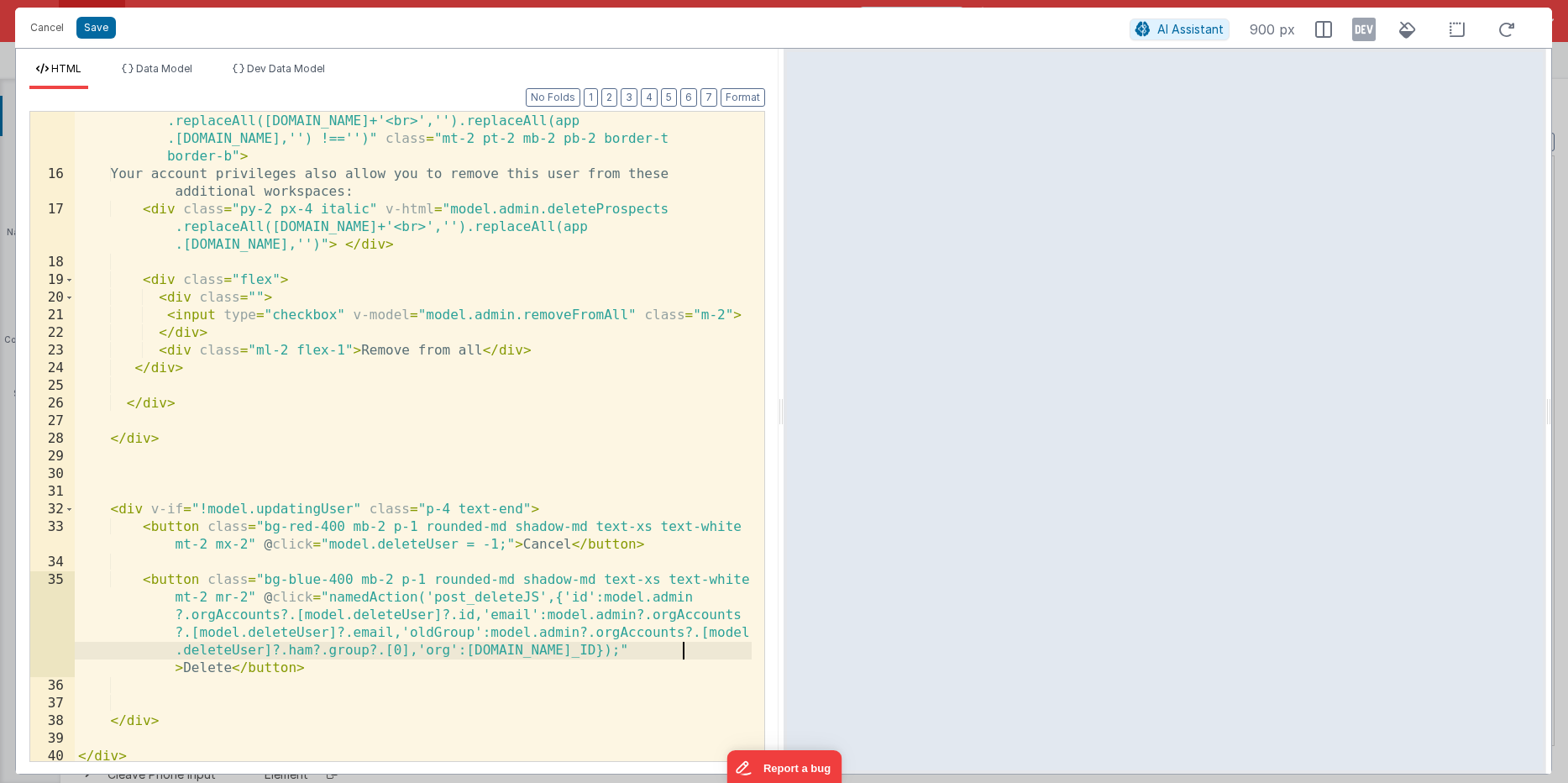
click at [682, 651] on div "< div v-if = "(model.admin.deleteProspects) && (model.admin.deleteProspects .re…" at bounding box center [413, 464] width 677 height 738
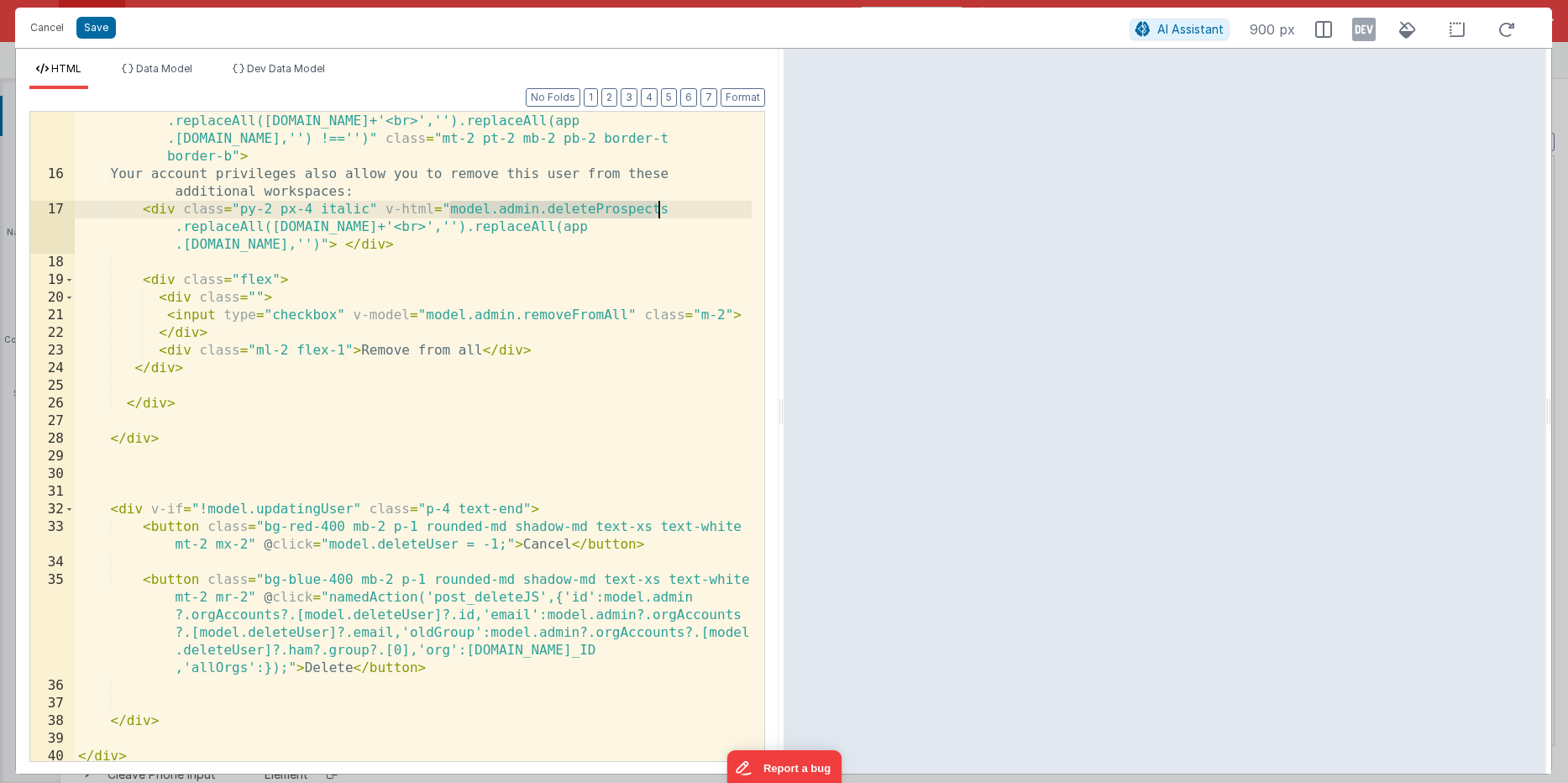
drag, startPoint x: 450, startPoint y: 204, endPoint x: 667, endPoint y: 207, distance: 217.0
click at [667, 207] on div "< div v-if = "(model.admin.deleteProspects) && (model.admin.deleteProspects .re…" at bounding box center [413, 464] width 677 height 738
click at [667, 207] on div "< div v-if = "(model.admin.deleteProspects) && (model.admin.deleteProspects .re…" at bounding box center [413, 436] width 677 height 649
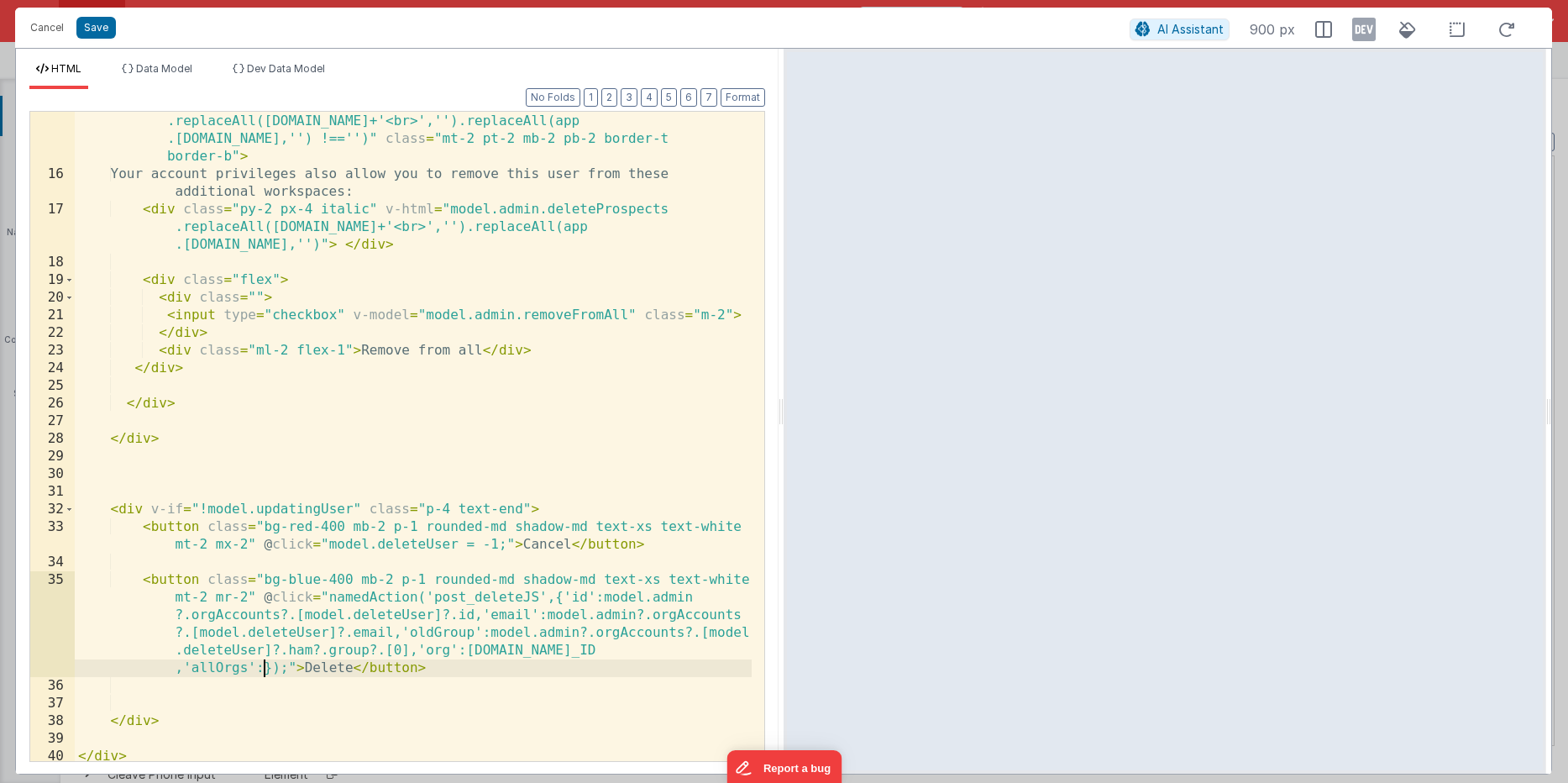
click at [263, 667] on div "< div v-if = "(model.admin.deleteProspects) && (model.admin.deleteProspects .re…" at bounding box center [413, 464] width 677 height 738
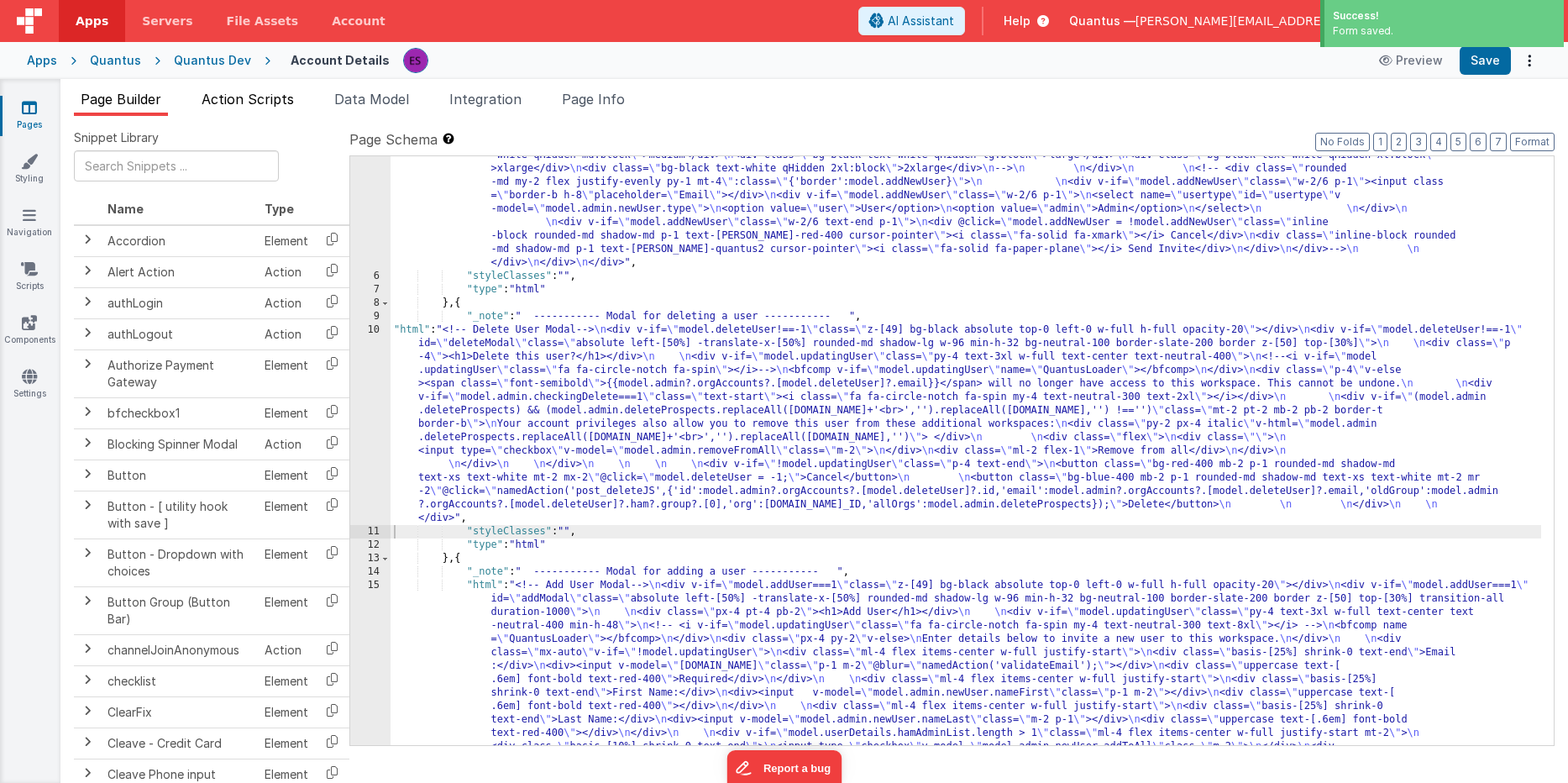
click at [262, 96] on span "Action Scripts" at bounding box center [248, 98] width 92 height 17
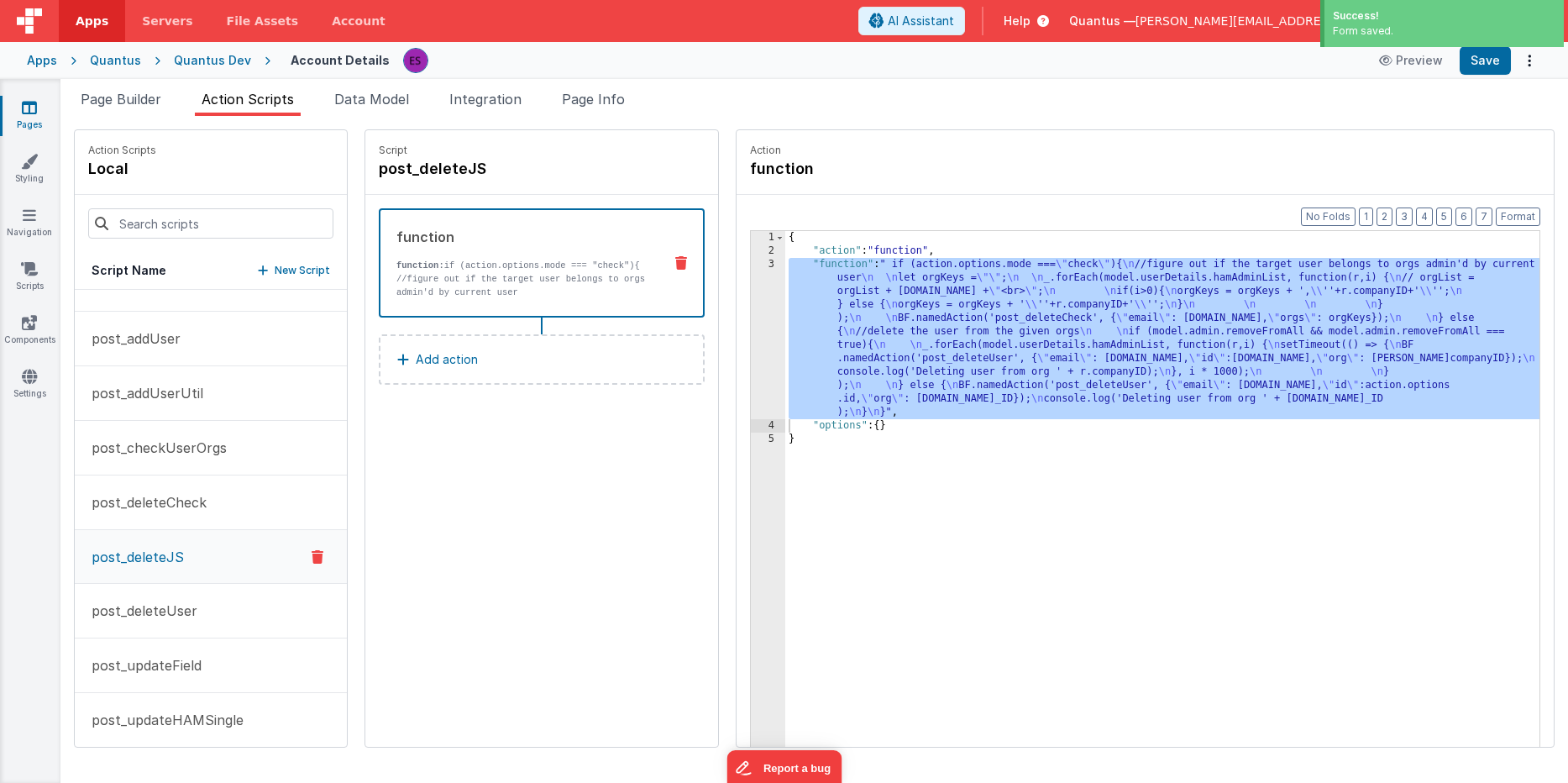
click at [786, 328] on div "{ "action" : "function" , "function" : " if (action.options.mode === \" check \…" at bounding box center [1184, 527] width 798 height 594
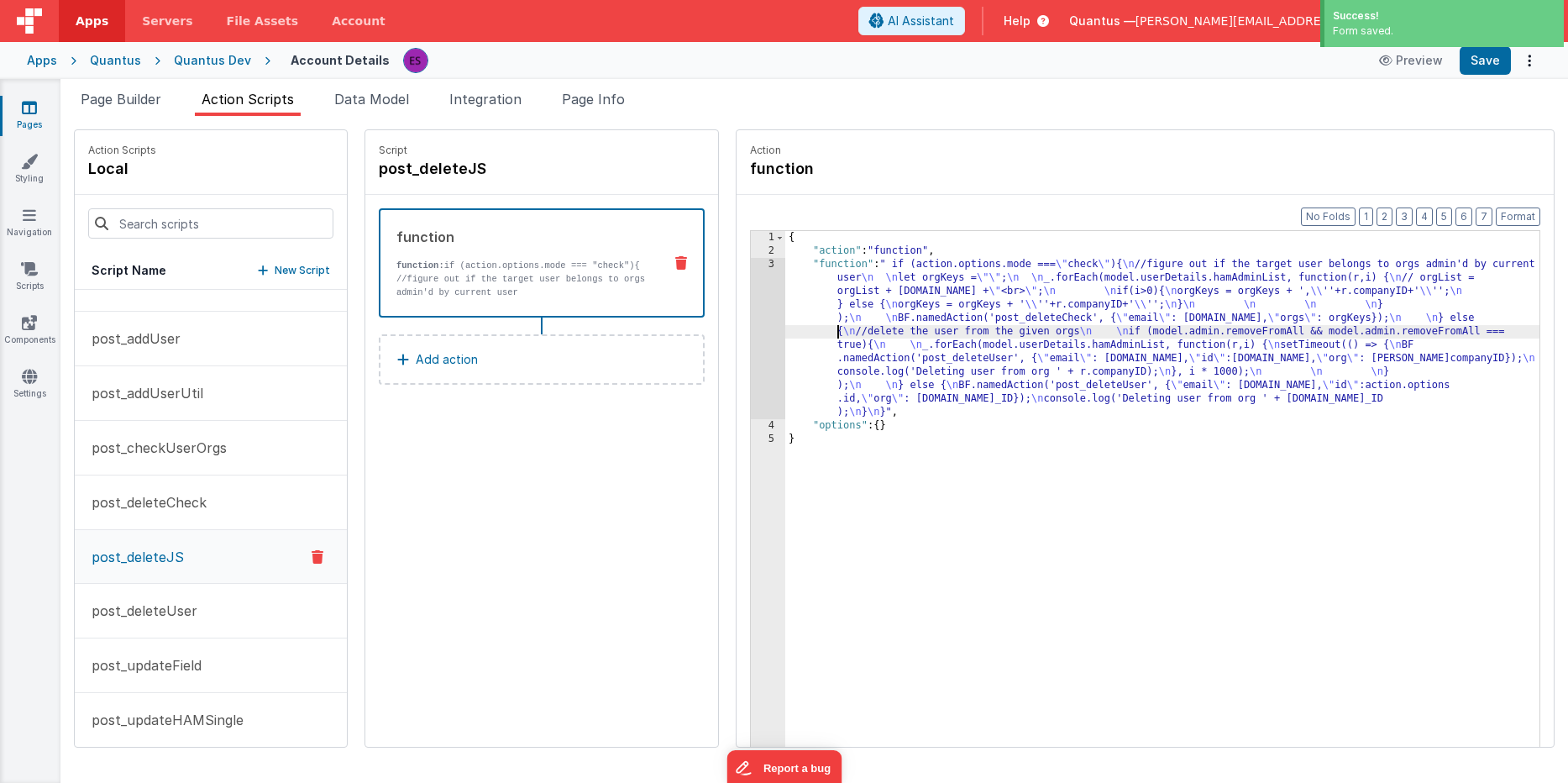
click at [751, 334] on div "3" at bounding box center [768, 338] width 35 height 161
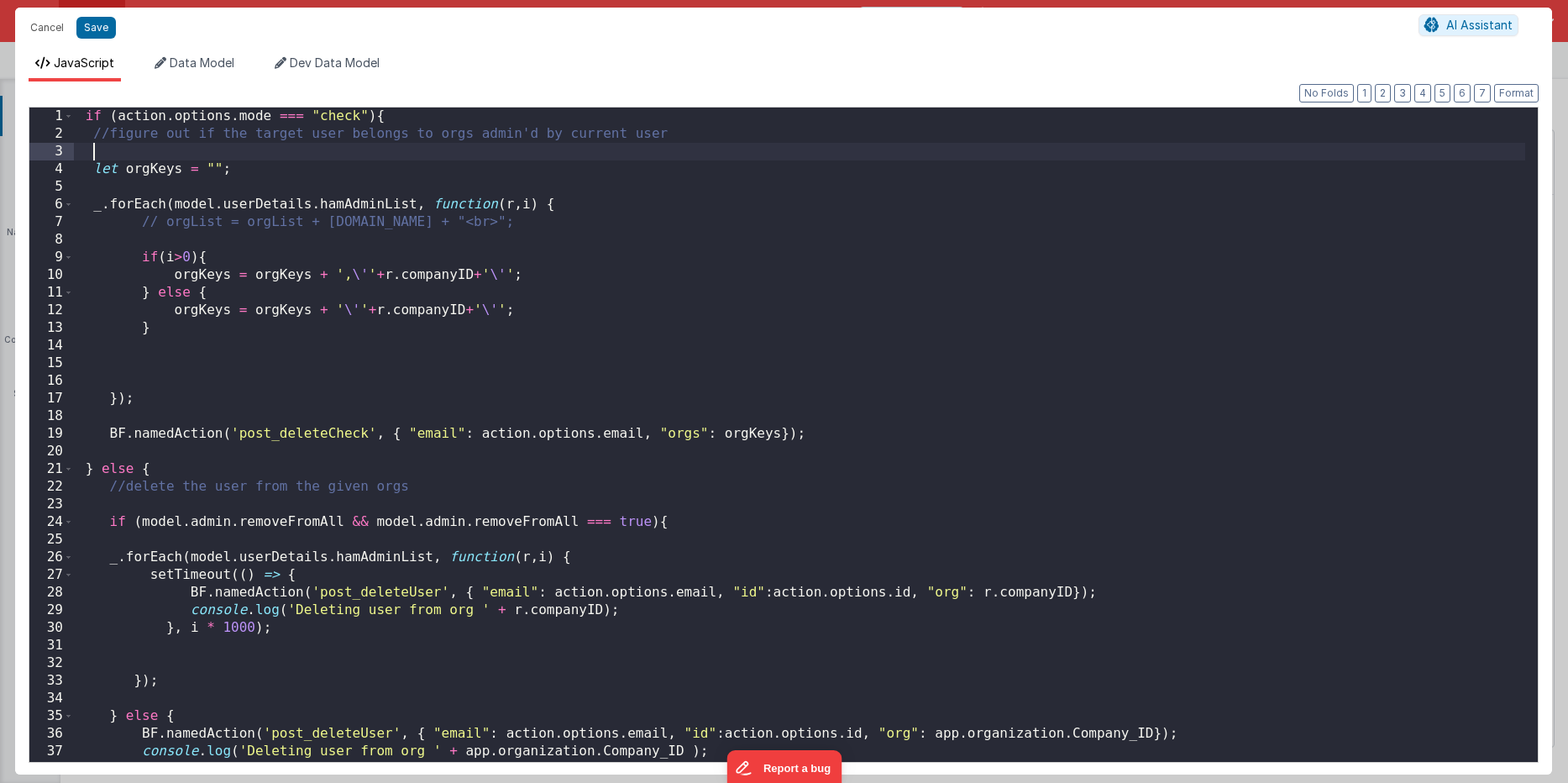
click at [260, 153] on div "if ( action . options . mode === "check" ) { //figure out if the target user be…" at bounding box center [800, 452] width 1451 height 690
click at [466, 485] on div "if ( action . options . mode === "check" ) { //figure out if the target user be…" at bounding box center [800, 452] width 1451 height 690
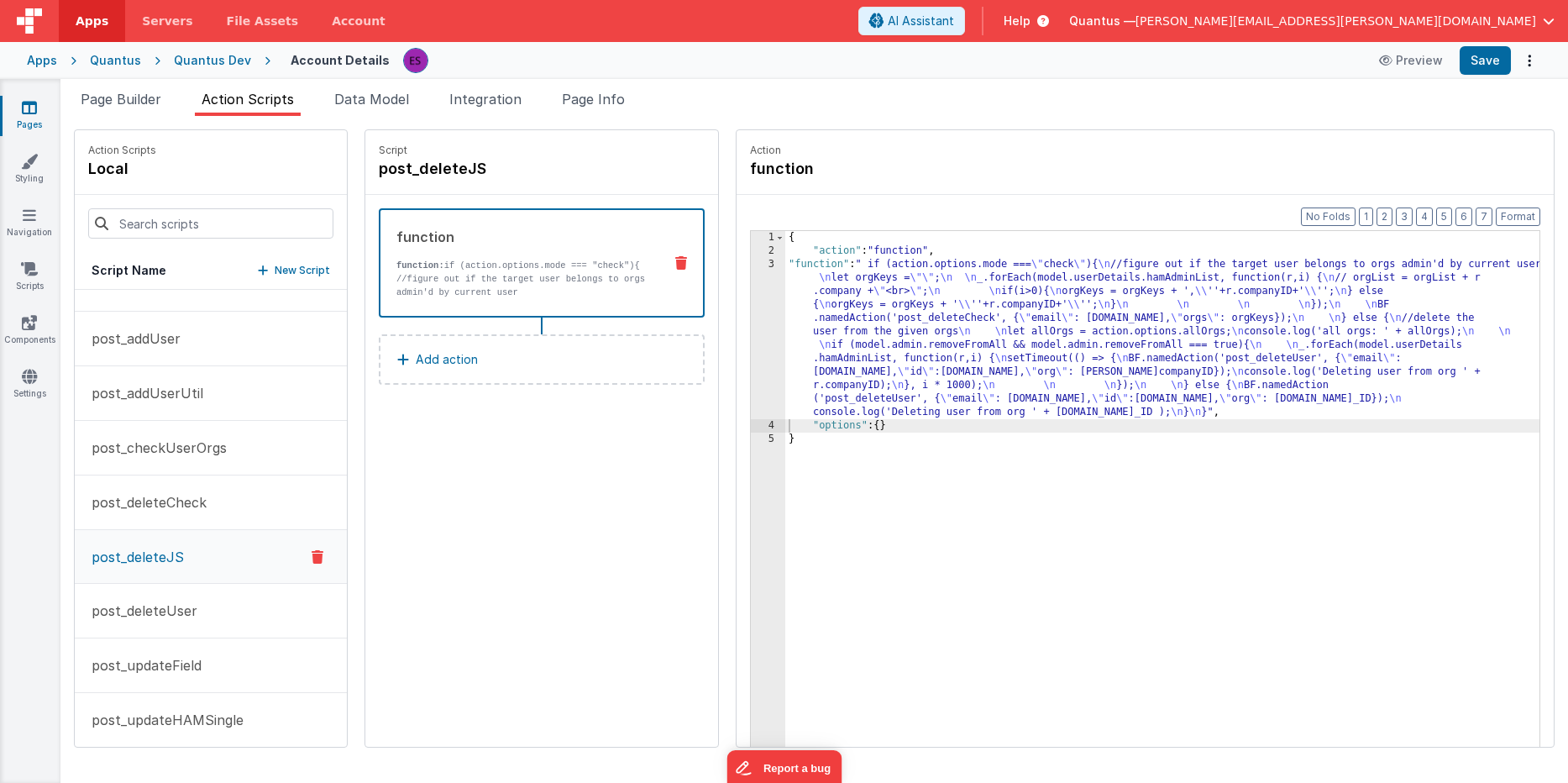
click at [811, 361] on div "{ "action" : "function" , "function" : " if (action.options.mode === \" check \…" at bounding box center [1184, 527] width 798 height 594
click at [751, 328] on div "3" at bounding box center [768, 338] width 35 height 161
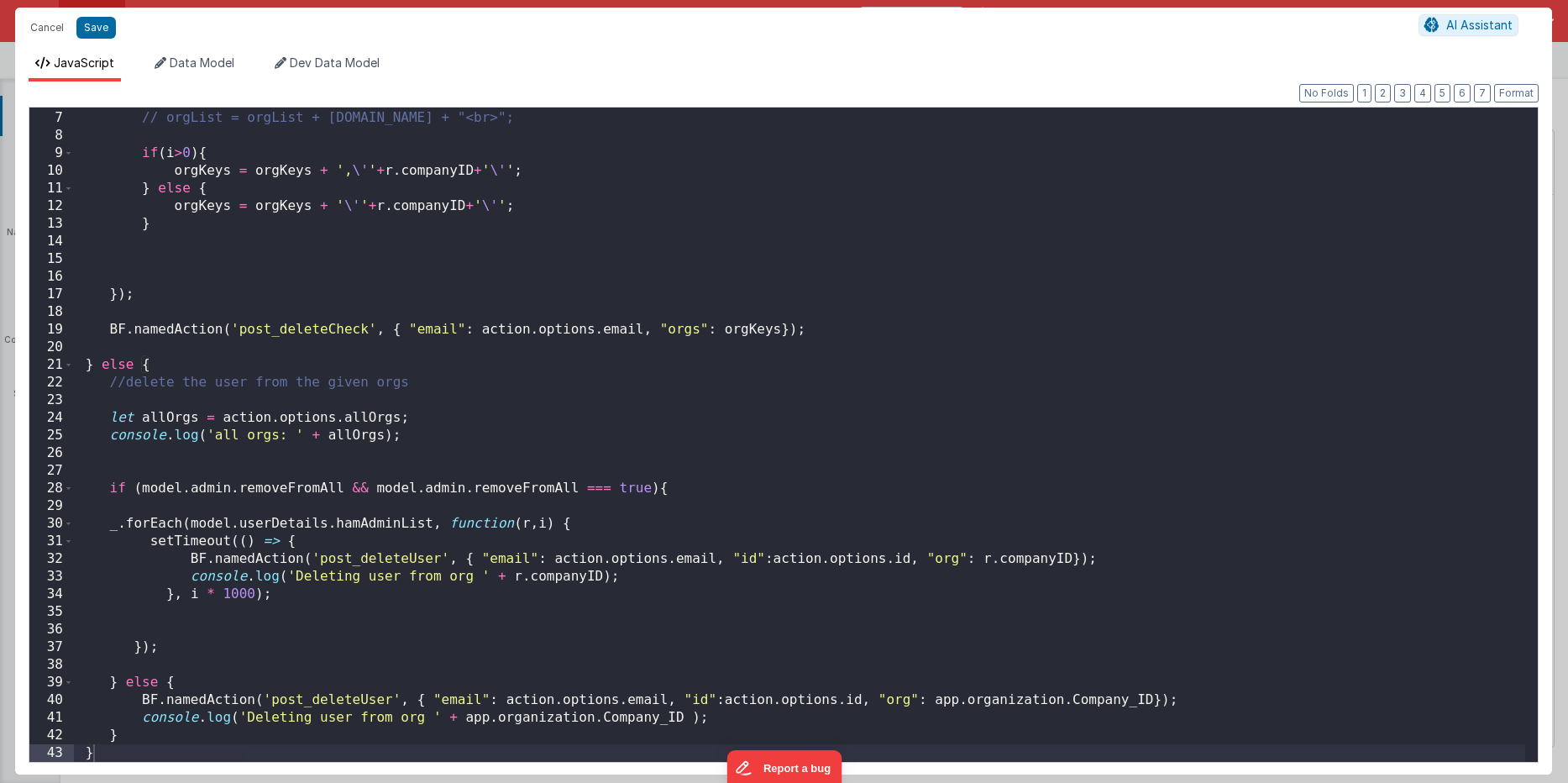
scroll to position [0, 0]
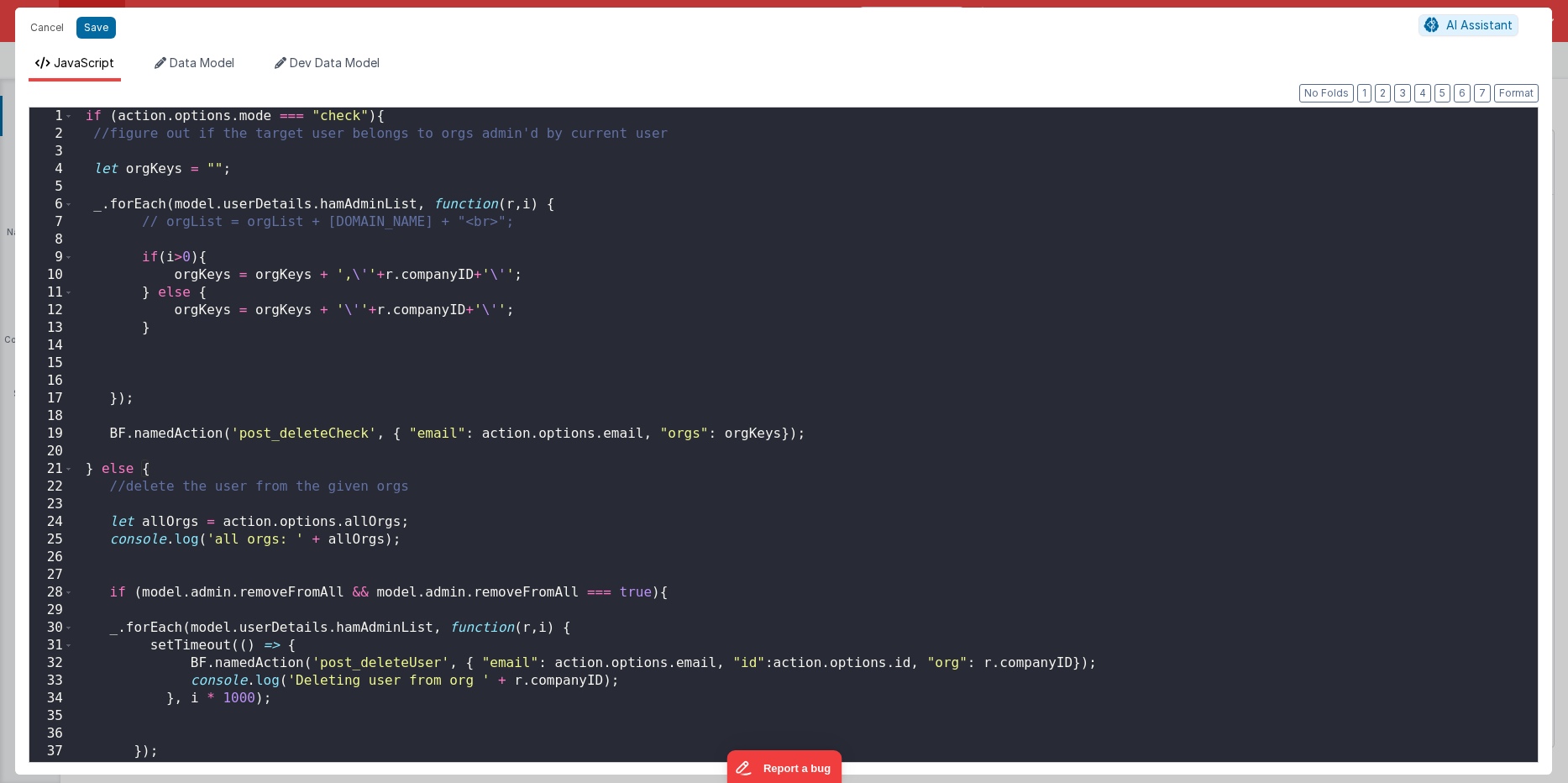
click at [405, 520] on div "if ( action . options . mode === "check" ) { //figure out if the target user be…" at bounding box center [800, 452] width 1451 height 690
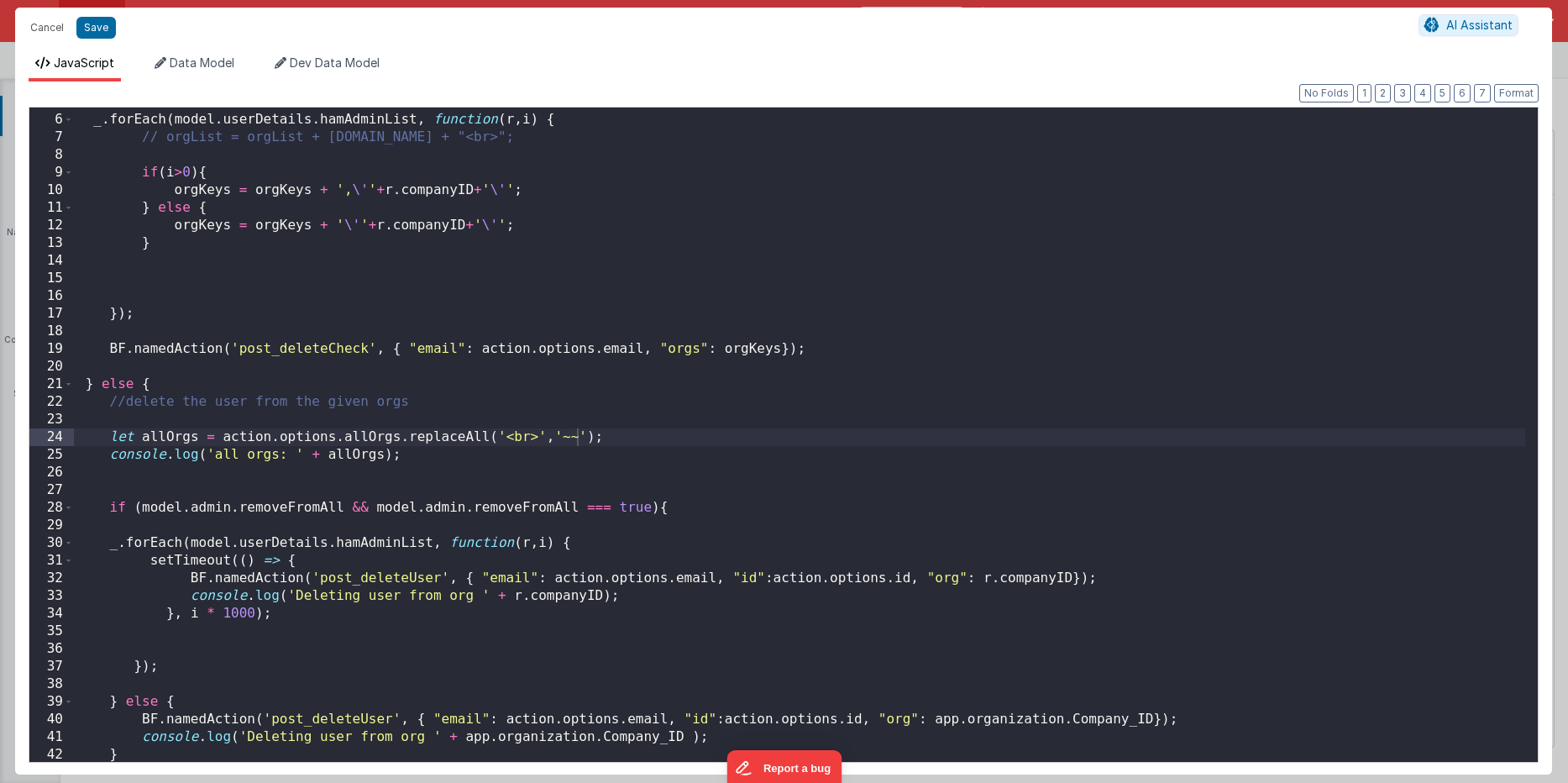
scroll to position [53, 0]
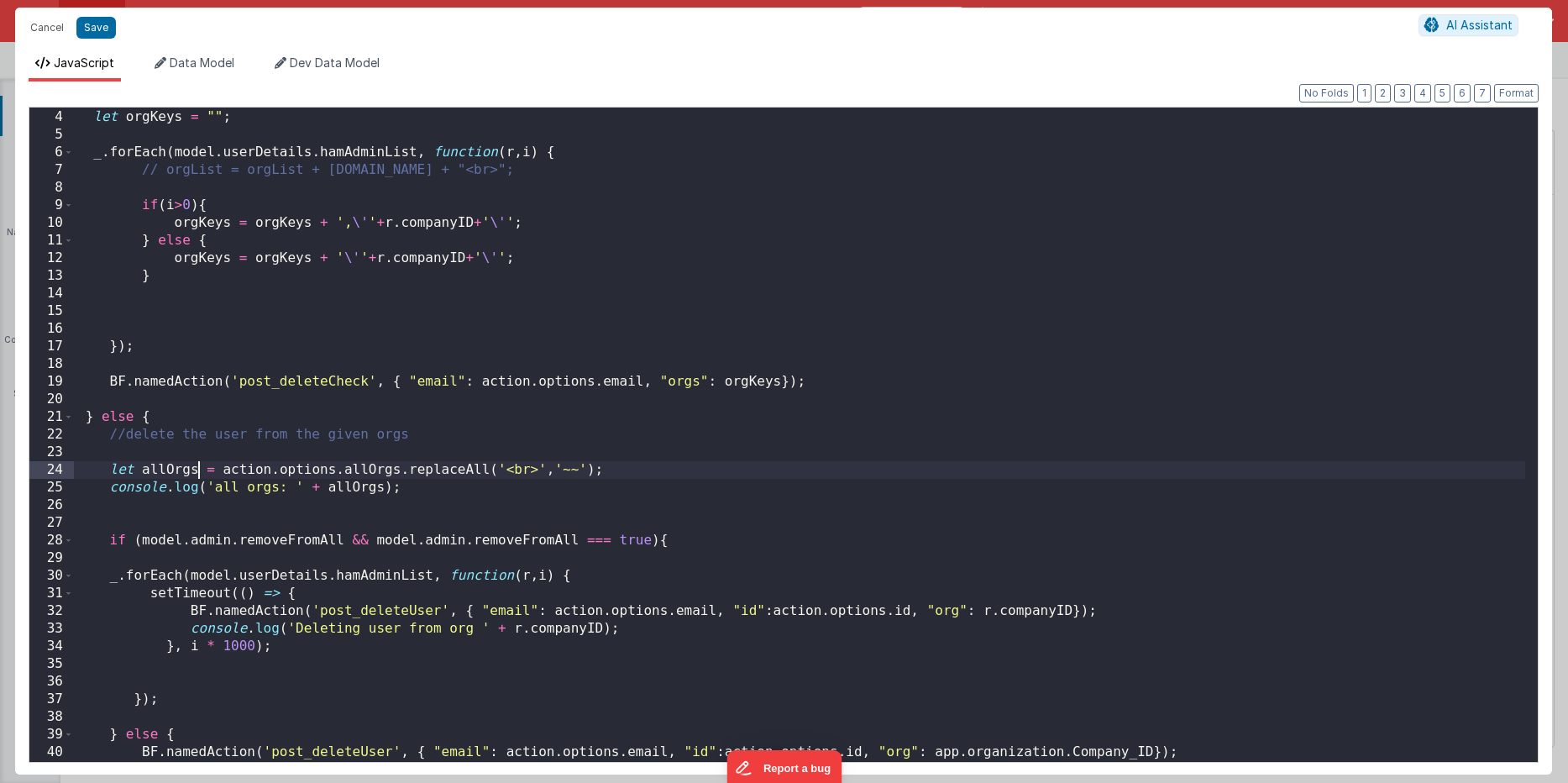
click at [196, 468] on div "let orgKeys = "" ; _ . forEach ( model . userDetails . hamAdminList , function …" at bounding box center [800, 435] width 1451 height 690
click at [385, 486] on div "let orgKeys = "" ; _ . forEach ( model . userDetails . hamAdminList , function …" at bounding box center [800, 435] width 1451 height 690
click at [119, 469] on div "let orgKeys = "" ; _ . forEach ( model . userDetails . hamAdminList , function …" at bounding box center [800, 435] width 1451 height 690
click at [646, 583] on div "let orgKeys = "" ; _ . forEach ( model . userDetails . hamAdminList , function …" at bounding box center [800, 435] width 1451 height 690
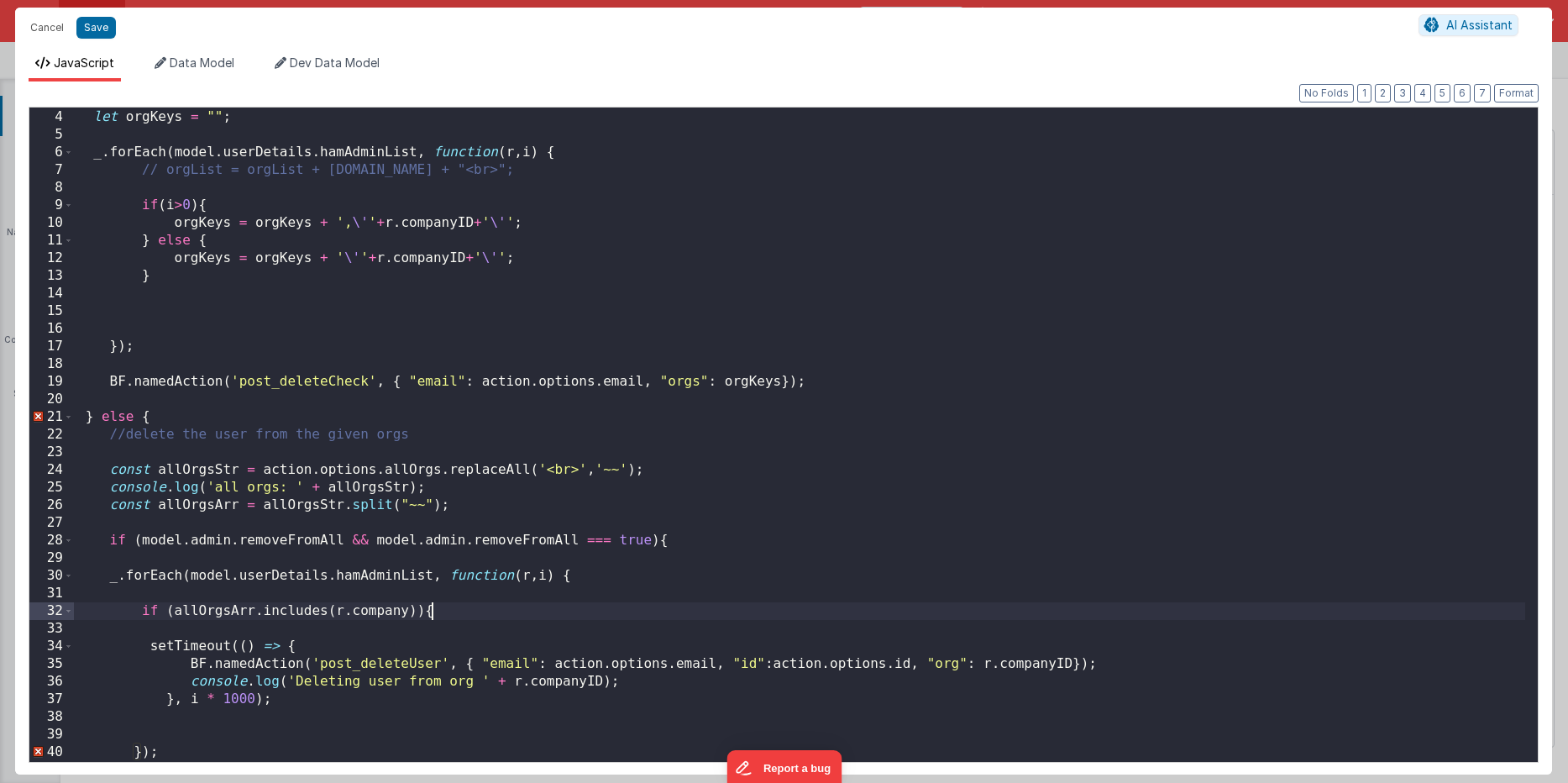
scroll to position [54, 0]
click at [322, 720] on div "let orgKeys = "" ; _ . forEach ( model . userDetails . hamAdminList , function …" at bounding box center [800, 452] width 1451 height 690
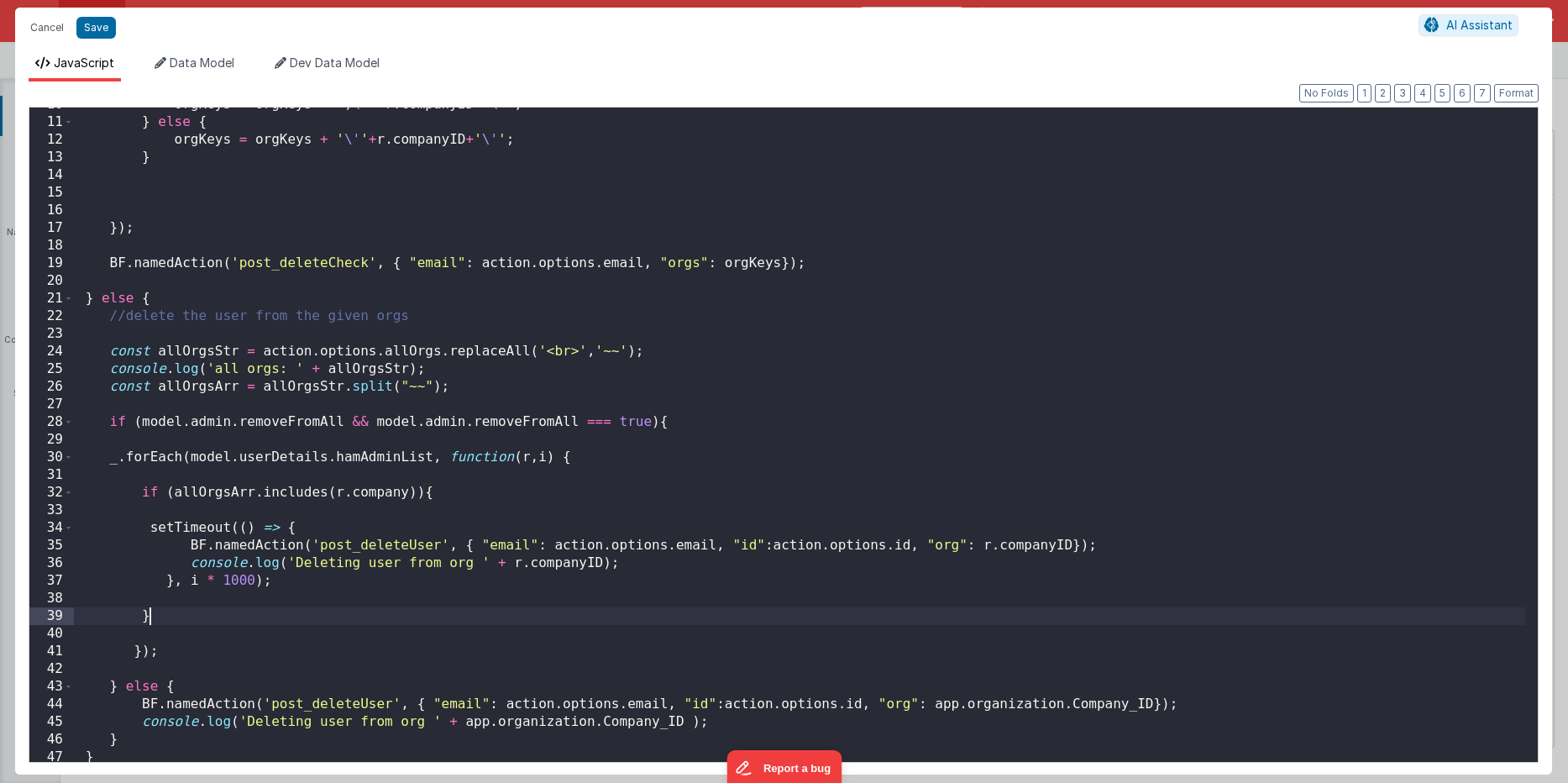
scroll to position [175, 0]
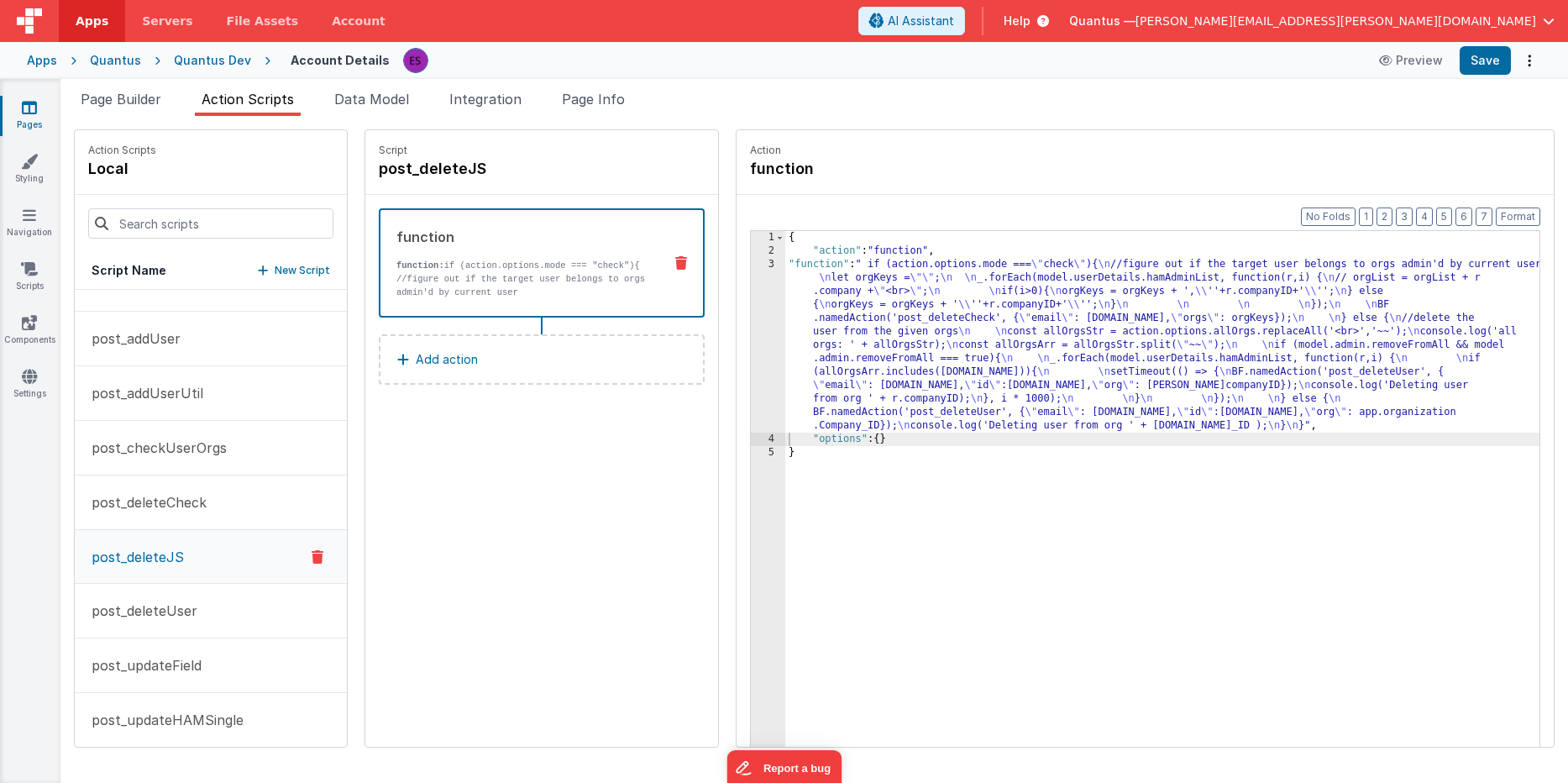
click at [824, 335] on div "{ "action" : "function" , "function" : " if (action.options.mode === \" check \…" at bounding box center [1184, 527] width 798 height 594
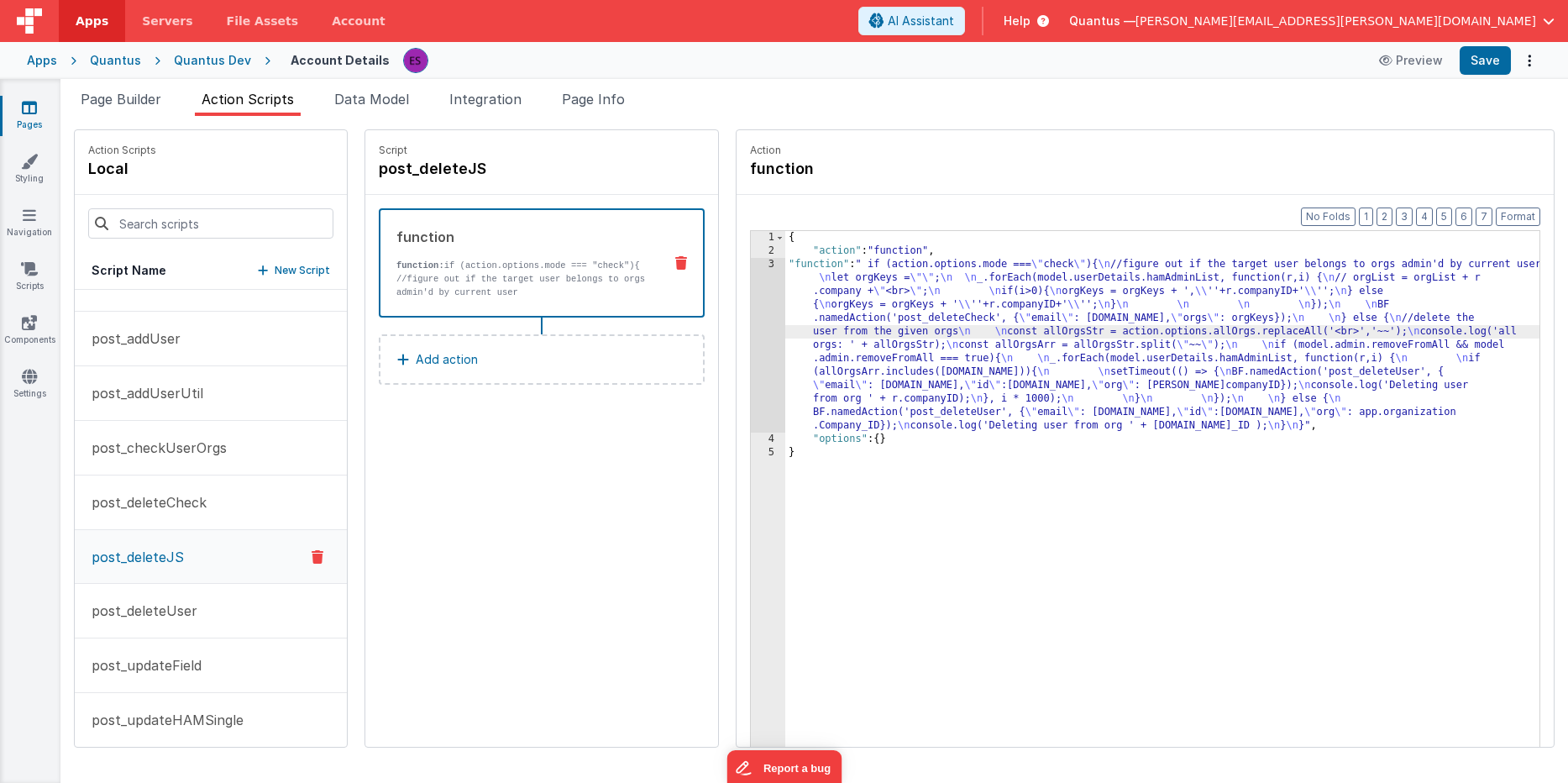
click at [751, 345] on div "3" at bounding box center [768, 345] width 35 height 175
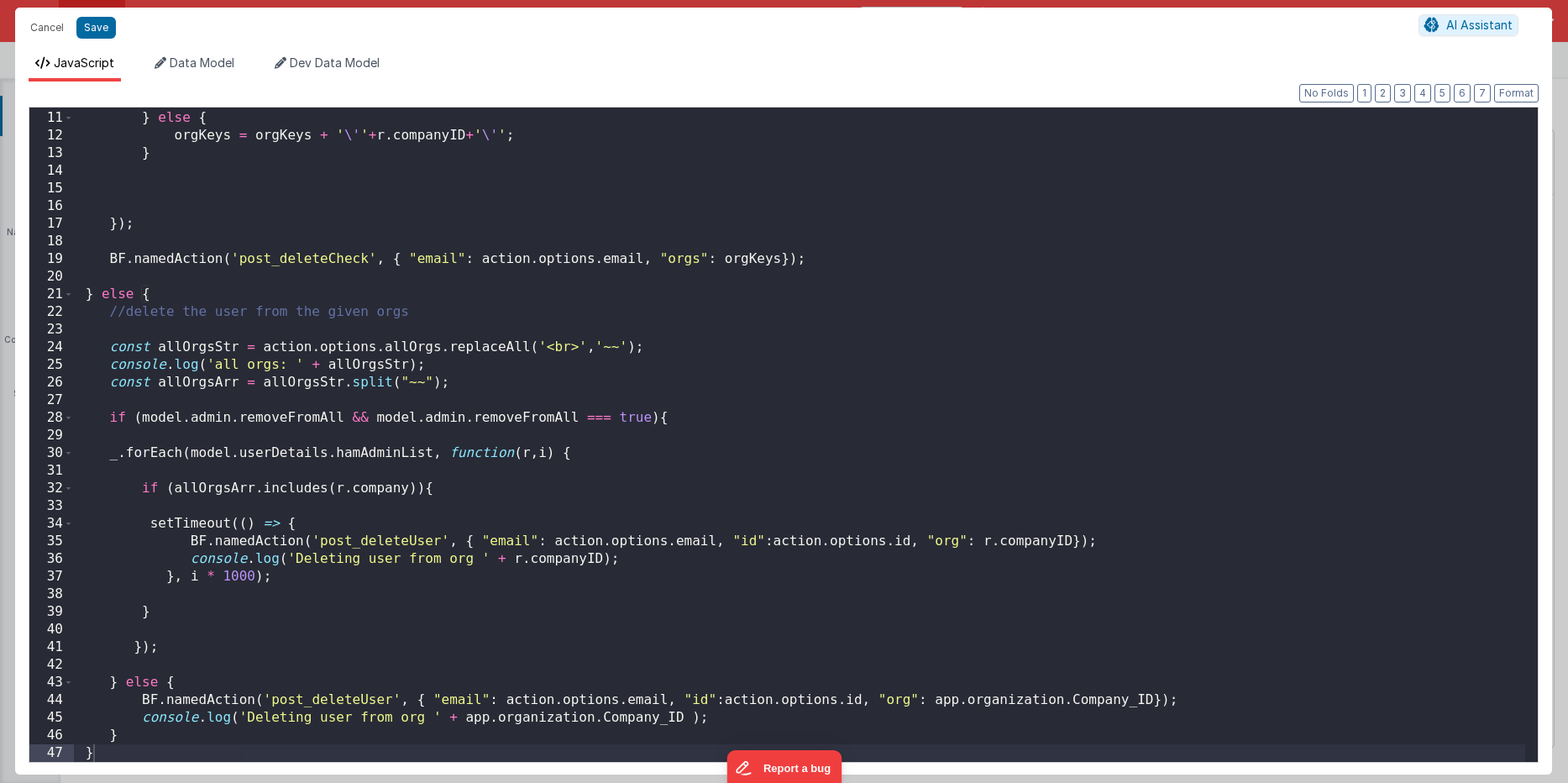
click at [513, 559] on div "orgKeys = orgKeys + ', \' ' + r . companyID + ' \' ' ; } else { orgKeys = orgKe…" at bounding box center [800, 436] width 1451 height 690
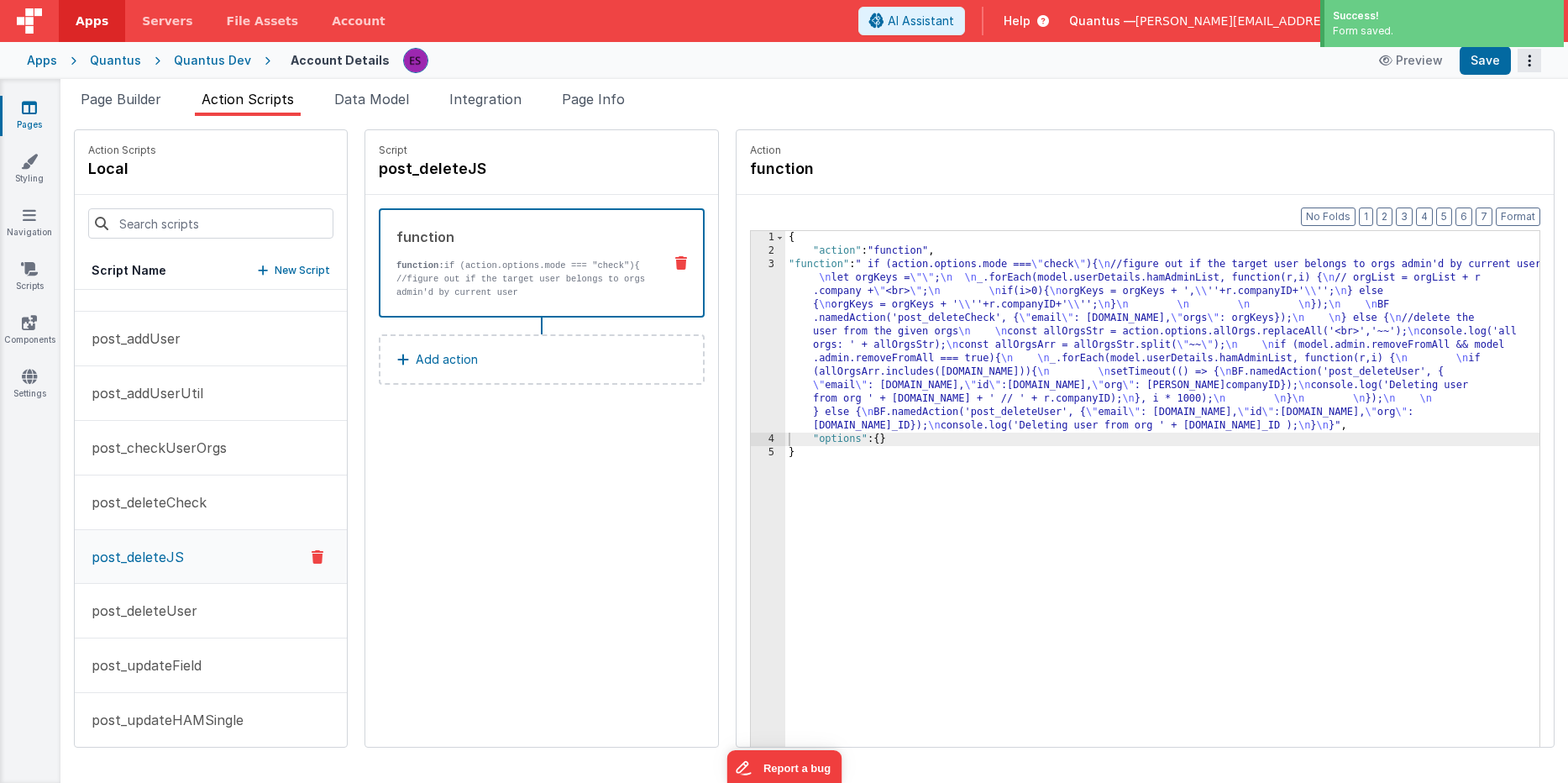
click at [1538, 67] on button "Options" at bounding box center [1529, 60] width 23 height 23
click at [1468, 128] on link "Rollback" at bounding box center [1467, 126] width 148 height 32
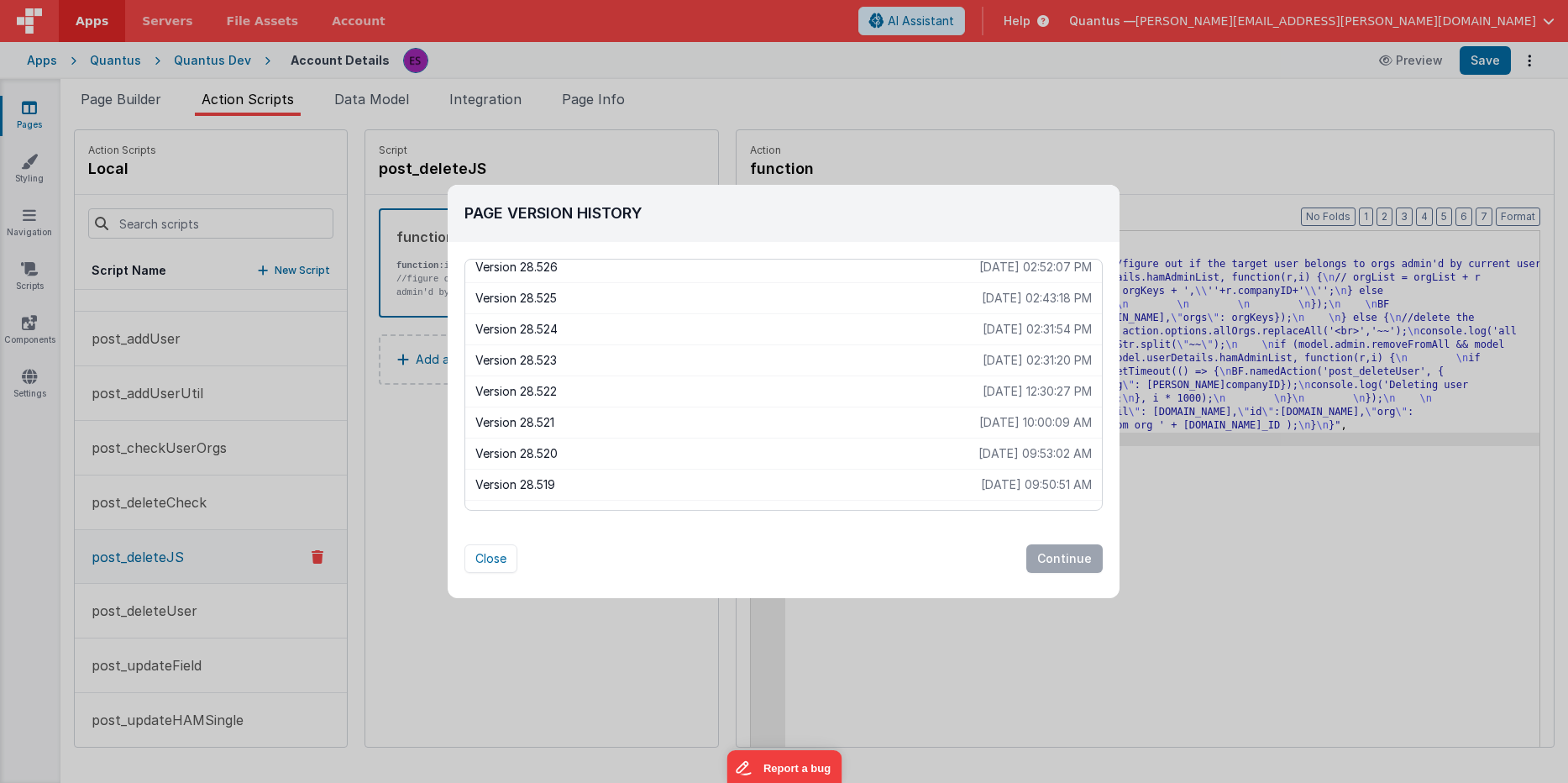
scroll to position [0, 0]
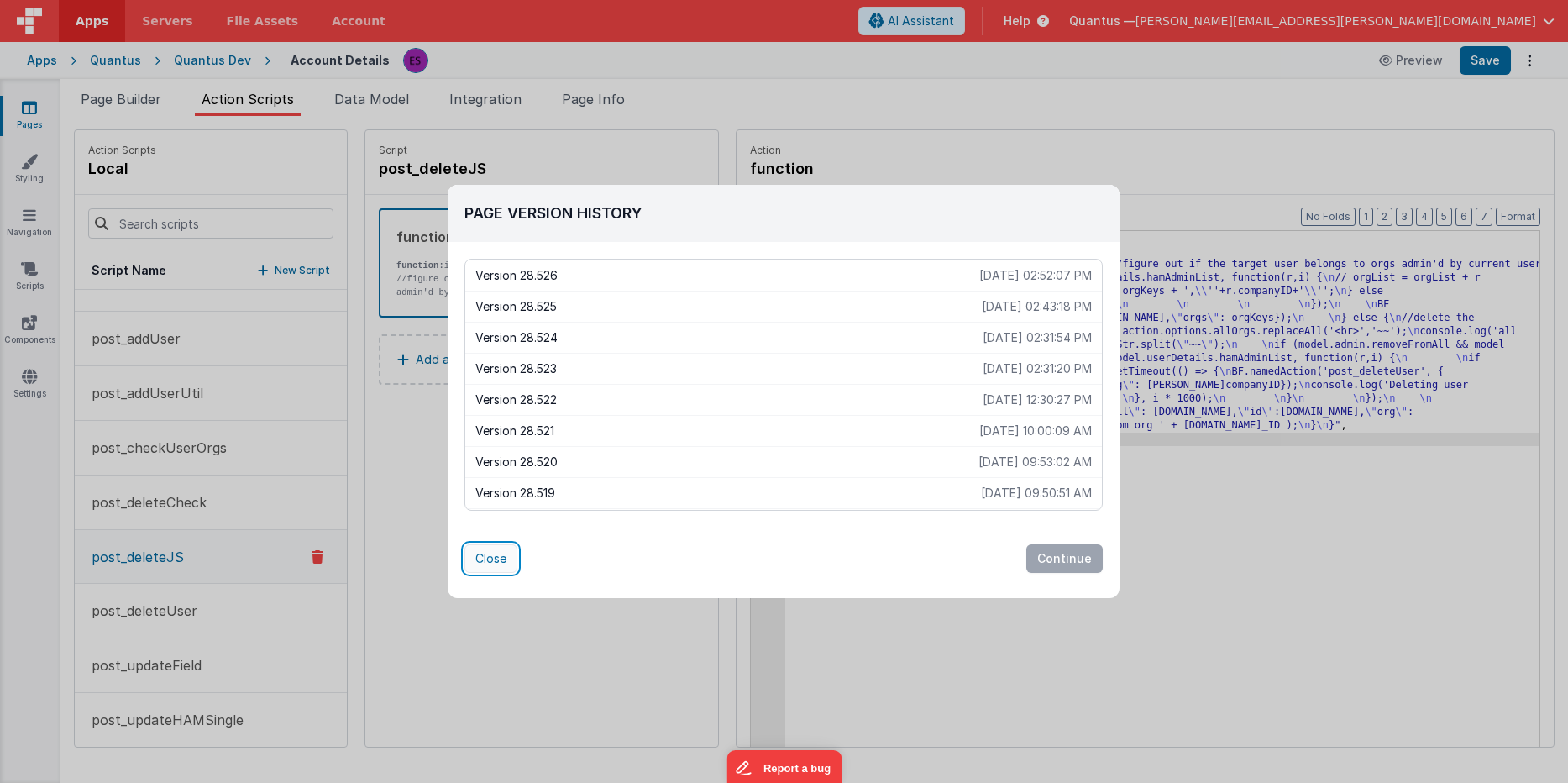
click at [502, 559] on button "Close" at bounding box center [491, 559] width 53 height 29
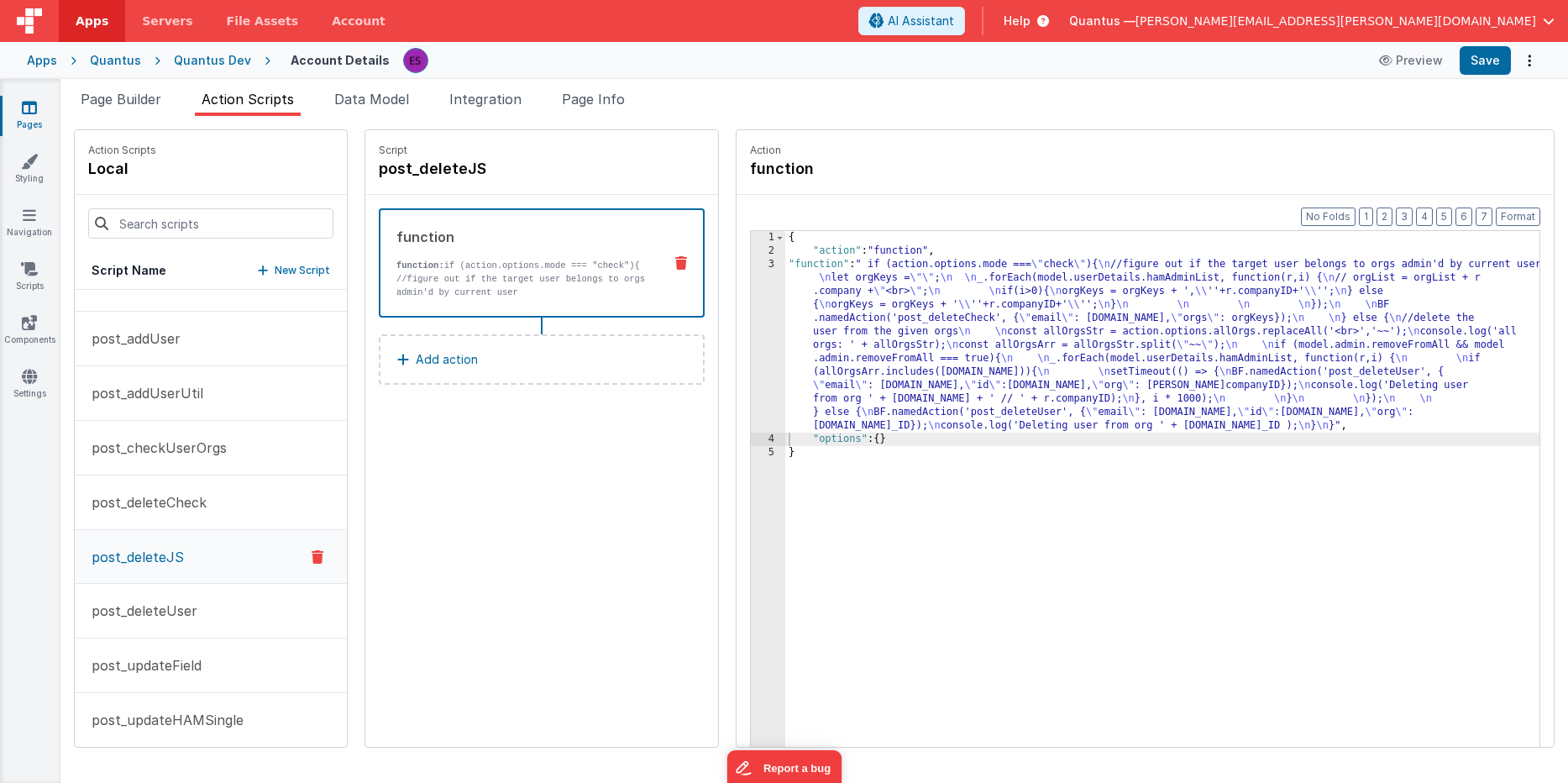
click at [802, 340] on div "{ "action" : "function" , "function" : " if (action.options.mode === \" check \…" at bounding box center [1184, 527] width 798 height 594
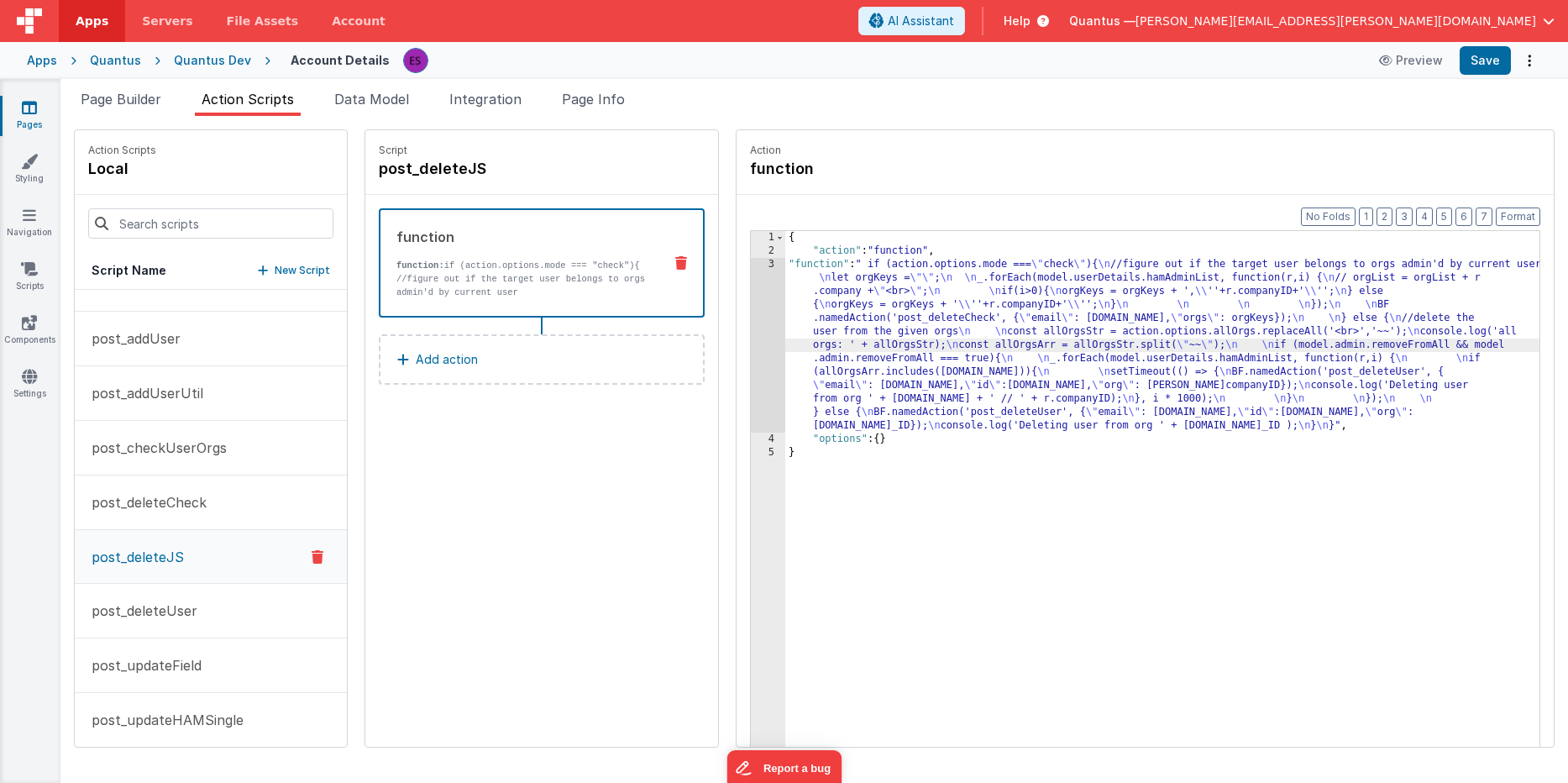
click at [751, 345] on div "3" at bounding box center [768, 345] width 35 height 175
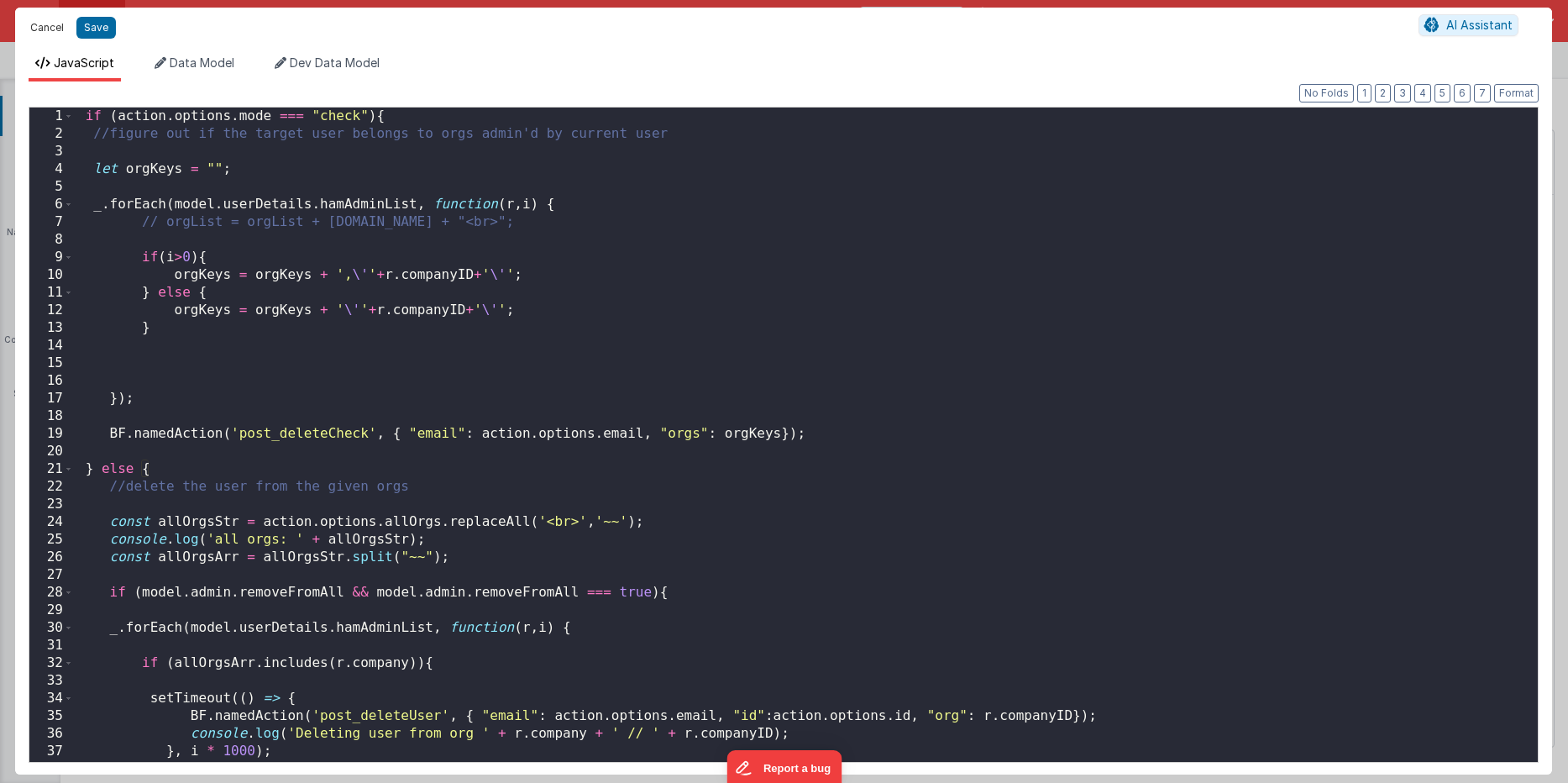
click at [44, 33] on button "Cancel" at bounding box center [47, 27] width 50 height 23
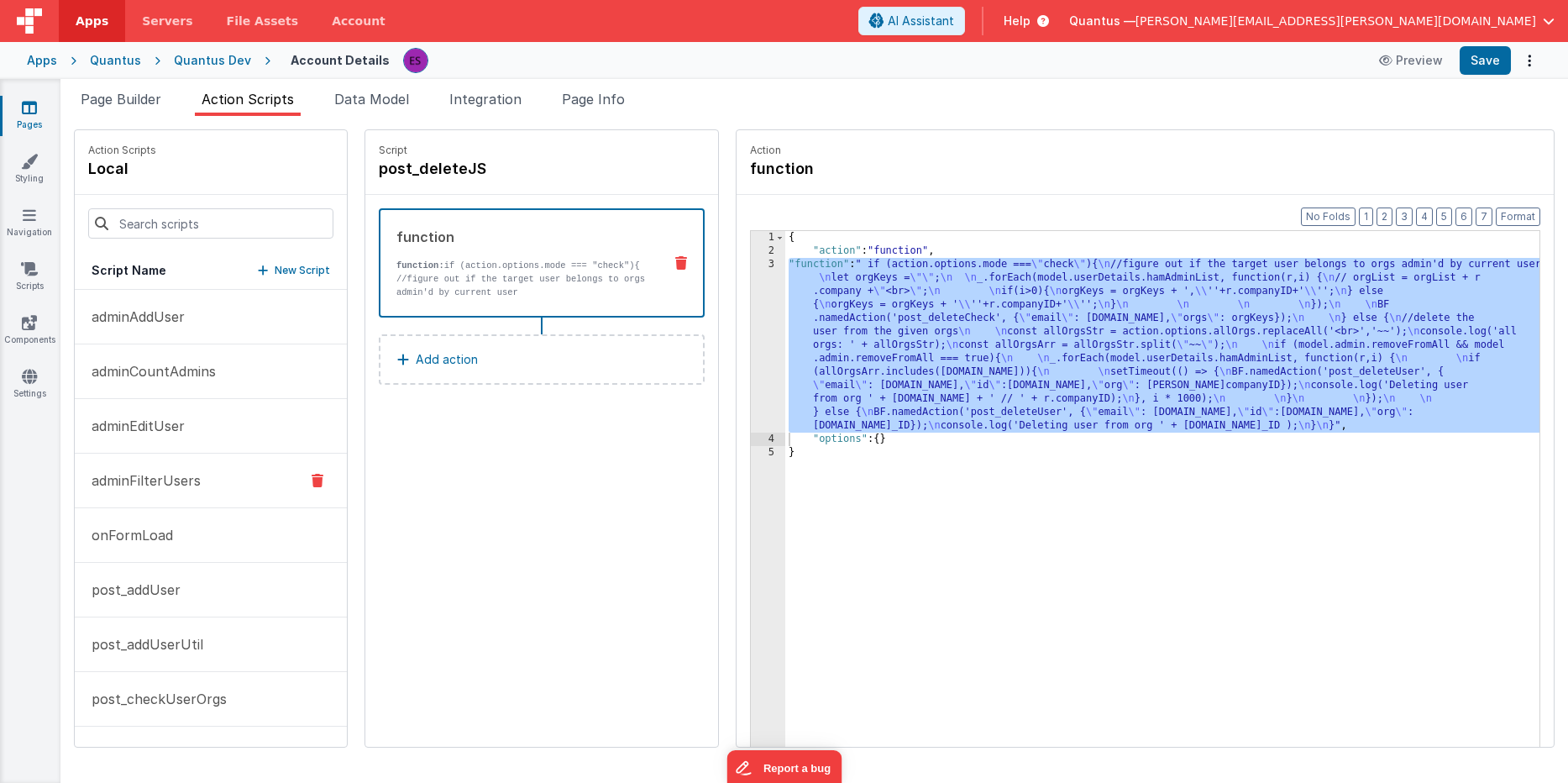
click at [153, 483] on p "adminFilterUsers" at bounding box center [141, 480] width 119 height 20
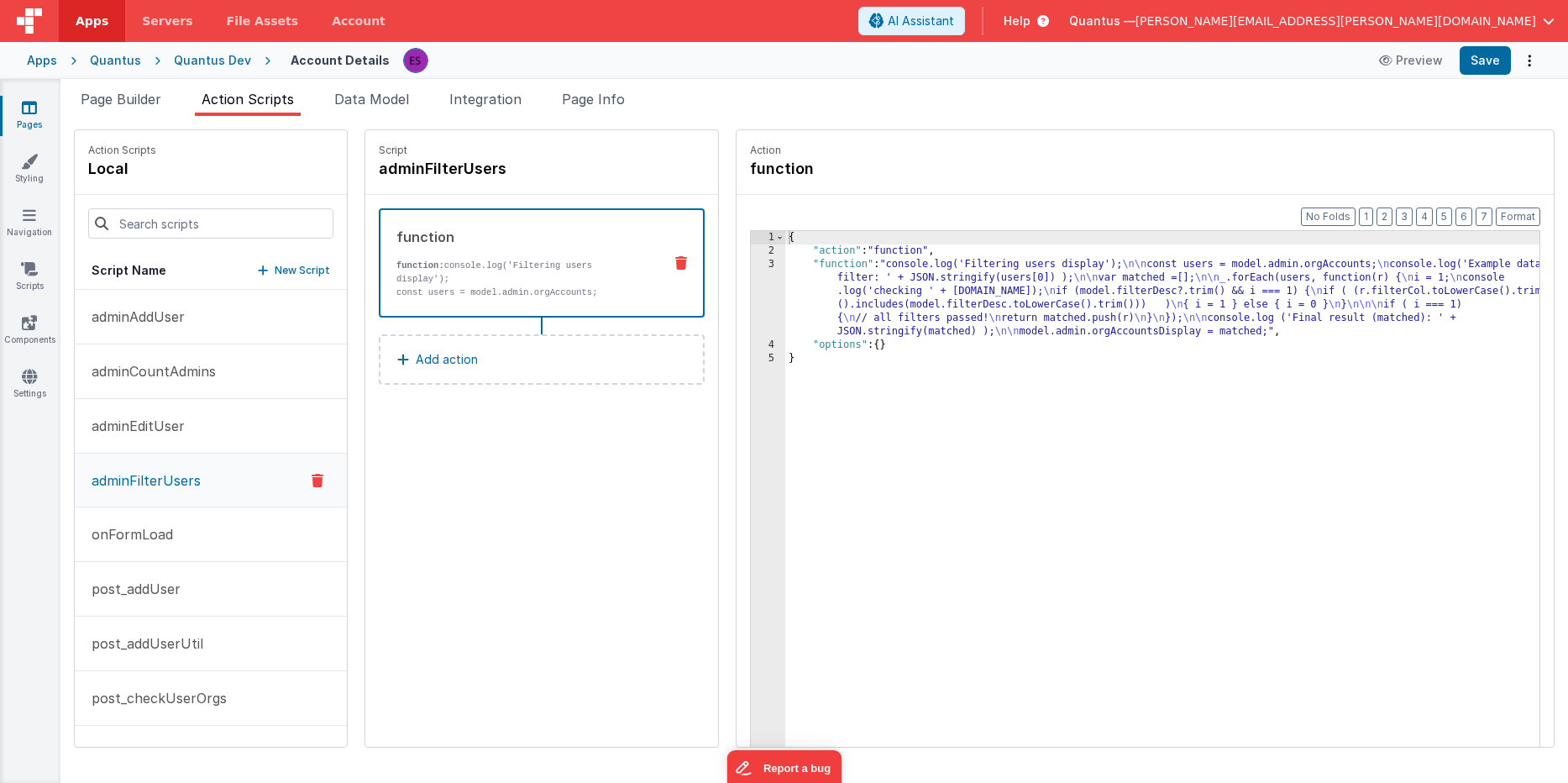
click at [786, 302] on div "{ "action" : "function" , "function" : "console.log('Filtering users display');…" at bounding box center [1184, 527] width 798 height 594
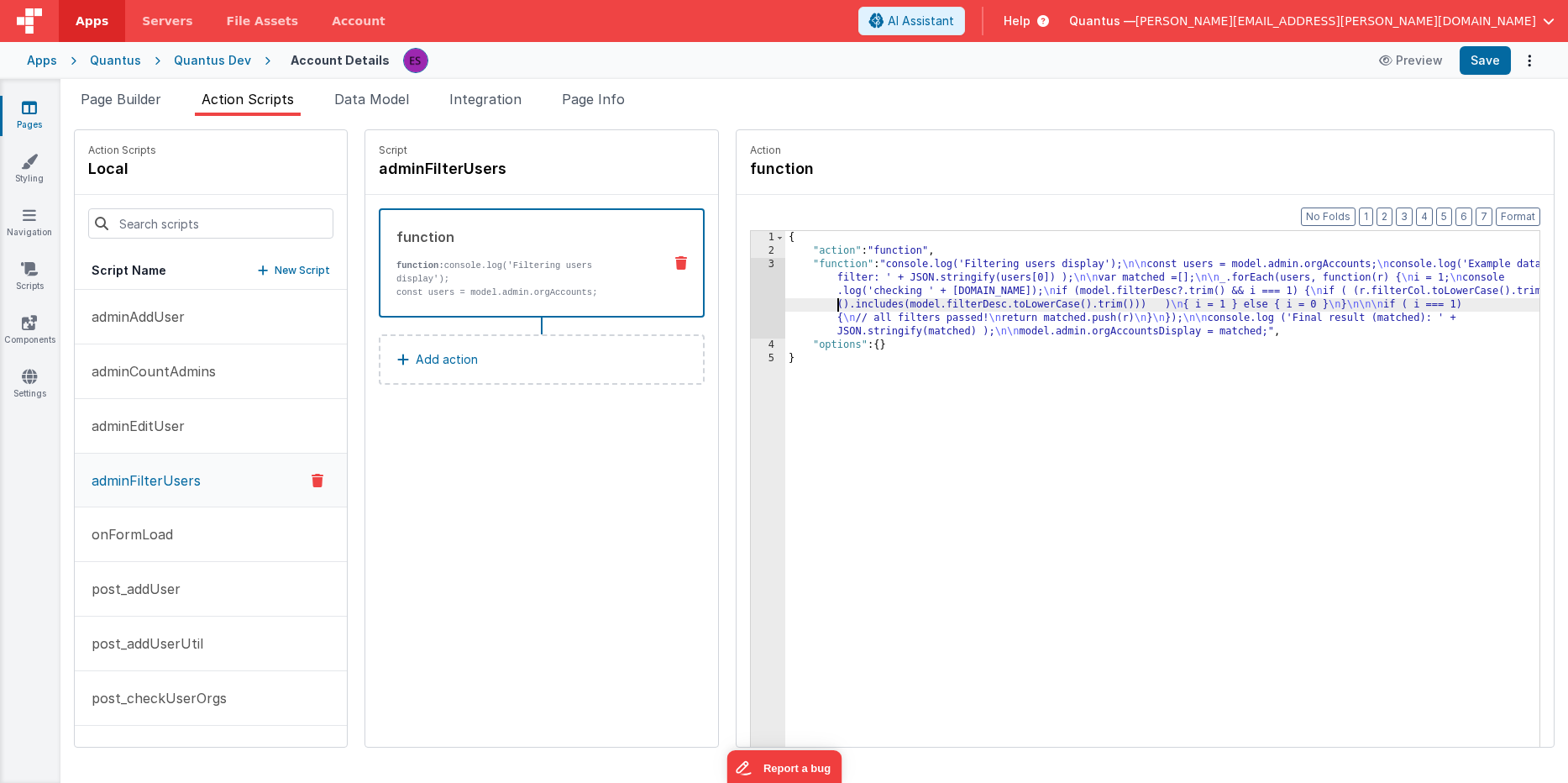
click at [751, 304] on div "3" at bounding box center [768, 298] width 35 height 81
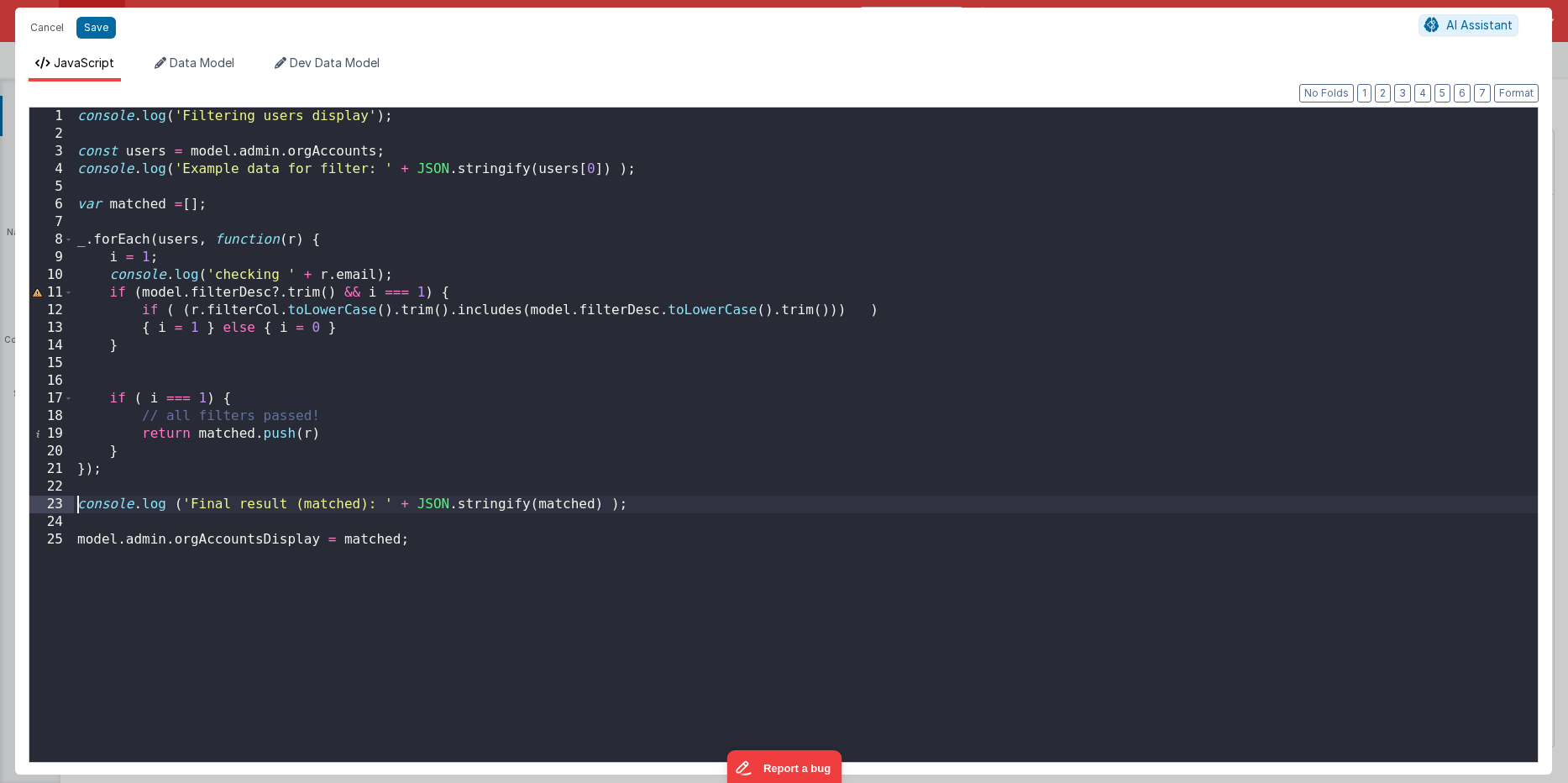
click at [76, 506] on div "console . log ( 'Filtering users display' ) ; const users = model . admin . org…" at bounding box center [806, 452] width 1464 height 690
click at [76, 167] on div "console . log ( 'Filtering users display' ) ; const users = model . admin . org…" at bounding box center [806, 452] width 1464 height 690
